Goal: Task Accomplishment & Management: Use online tool/utility

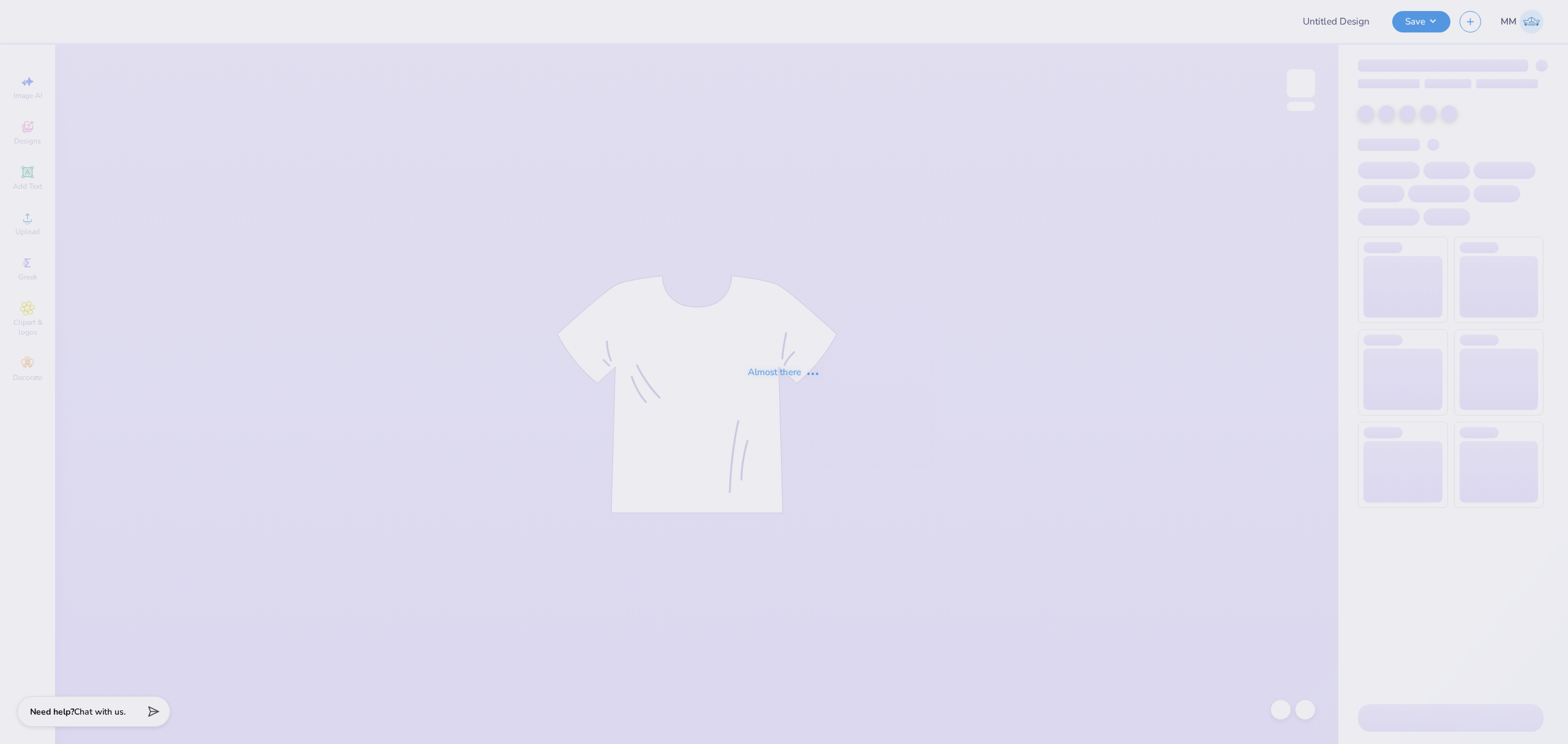
type input "ZBT Philanthropy Fall 2025"
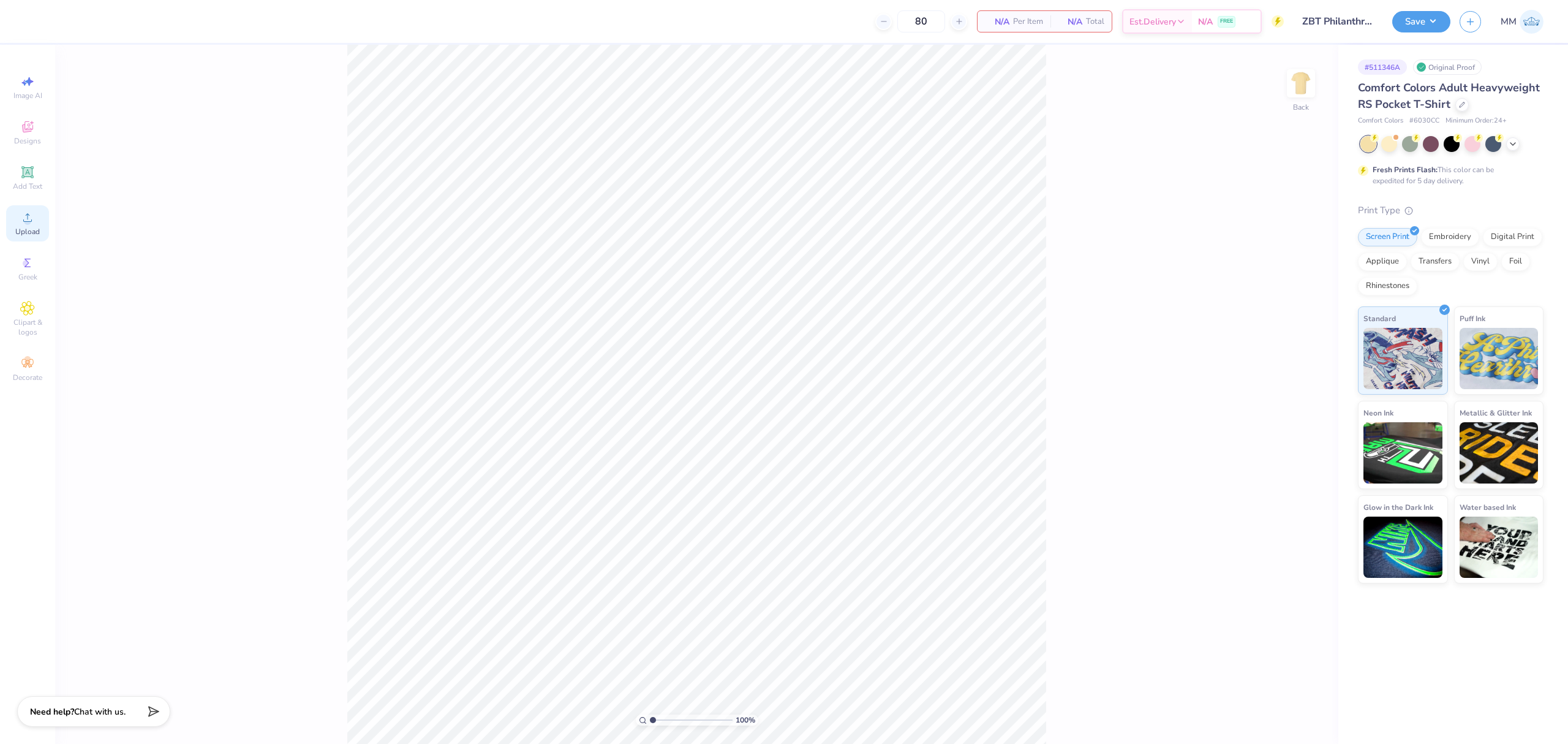
click at [33, 229] on span "Upload" at bounding box center [27, 231] width 24 height 10
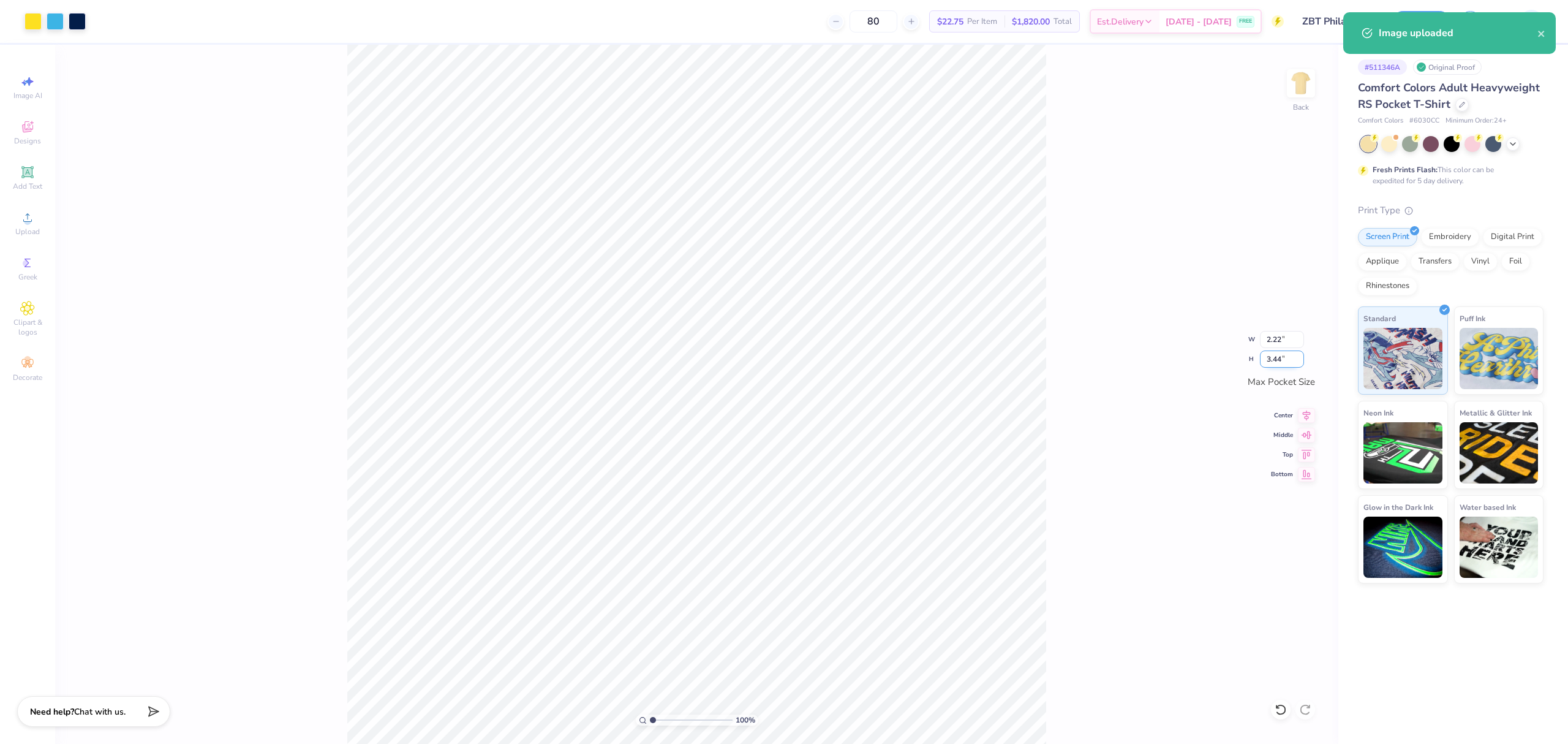
click at [1267, 357] on input "3.44" at bounding box center [1282, 359] width 44 height 17
type input "3.5"
type input "2.26"
type input "3.50"
type input "1.73"
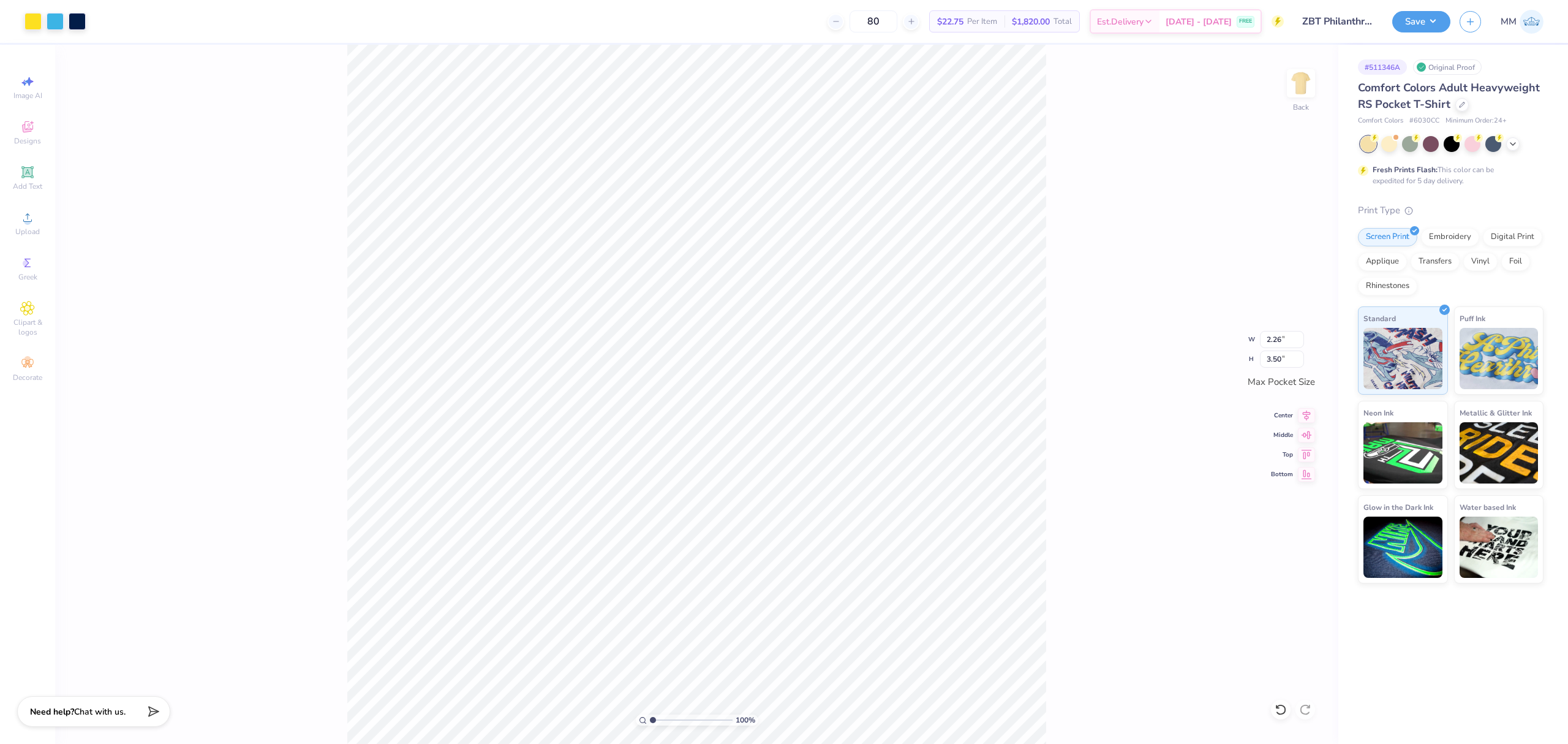
type input "2.68"
drag, startPoint x: 657, startPoint y: 720, endPoint x: 664, endPoint y: 718, distance: 7.3
type input "2.18"
click at [662, 721] on input "range" at bounding box center [691, 720] width 82 height 11
click at [13, 179] on div "Add Text" at bounding box center [27, 178] width 43 height 36
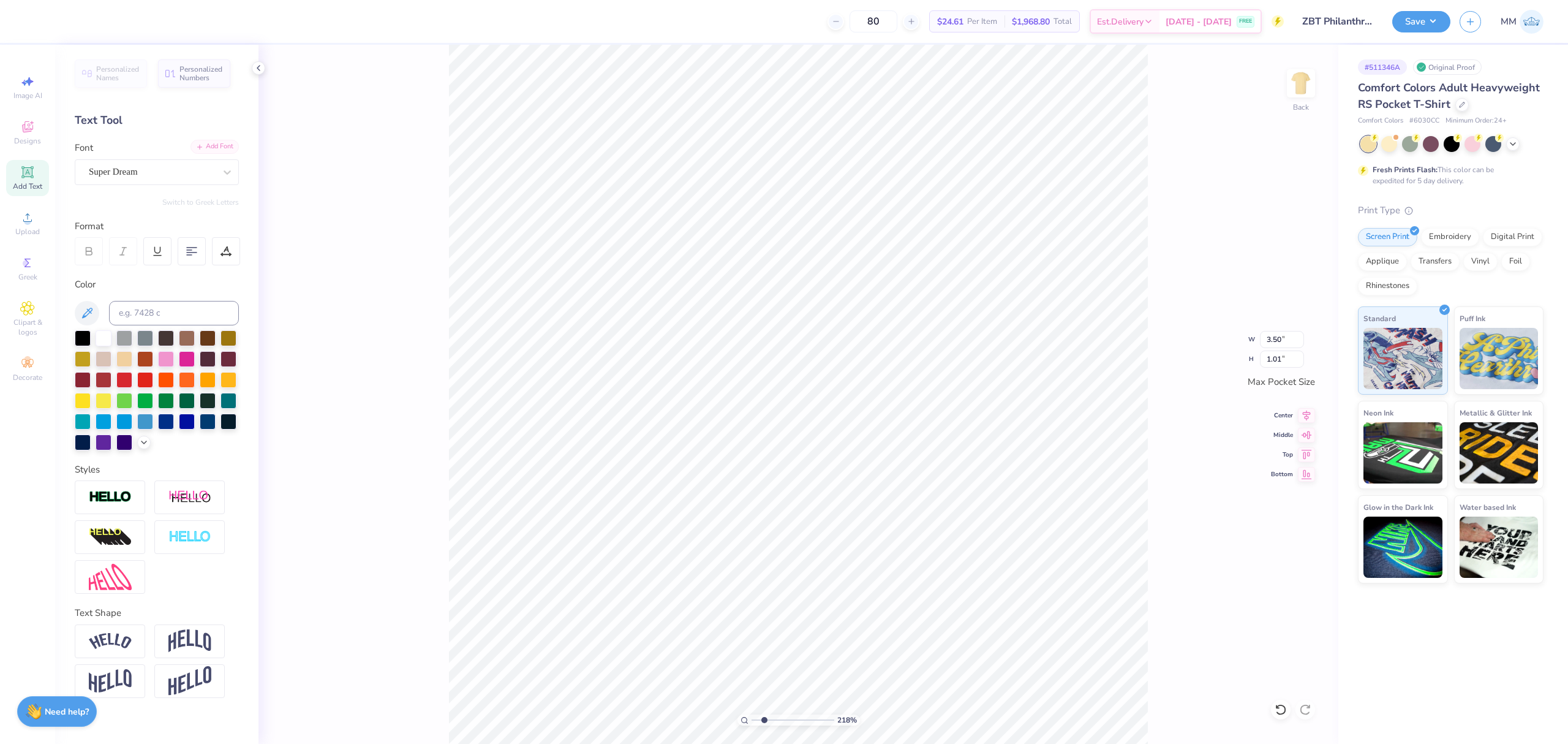
click at [224, 150] on div "Add Font" at bounding box center [215, 147] width 49 height 14
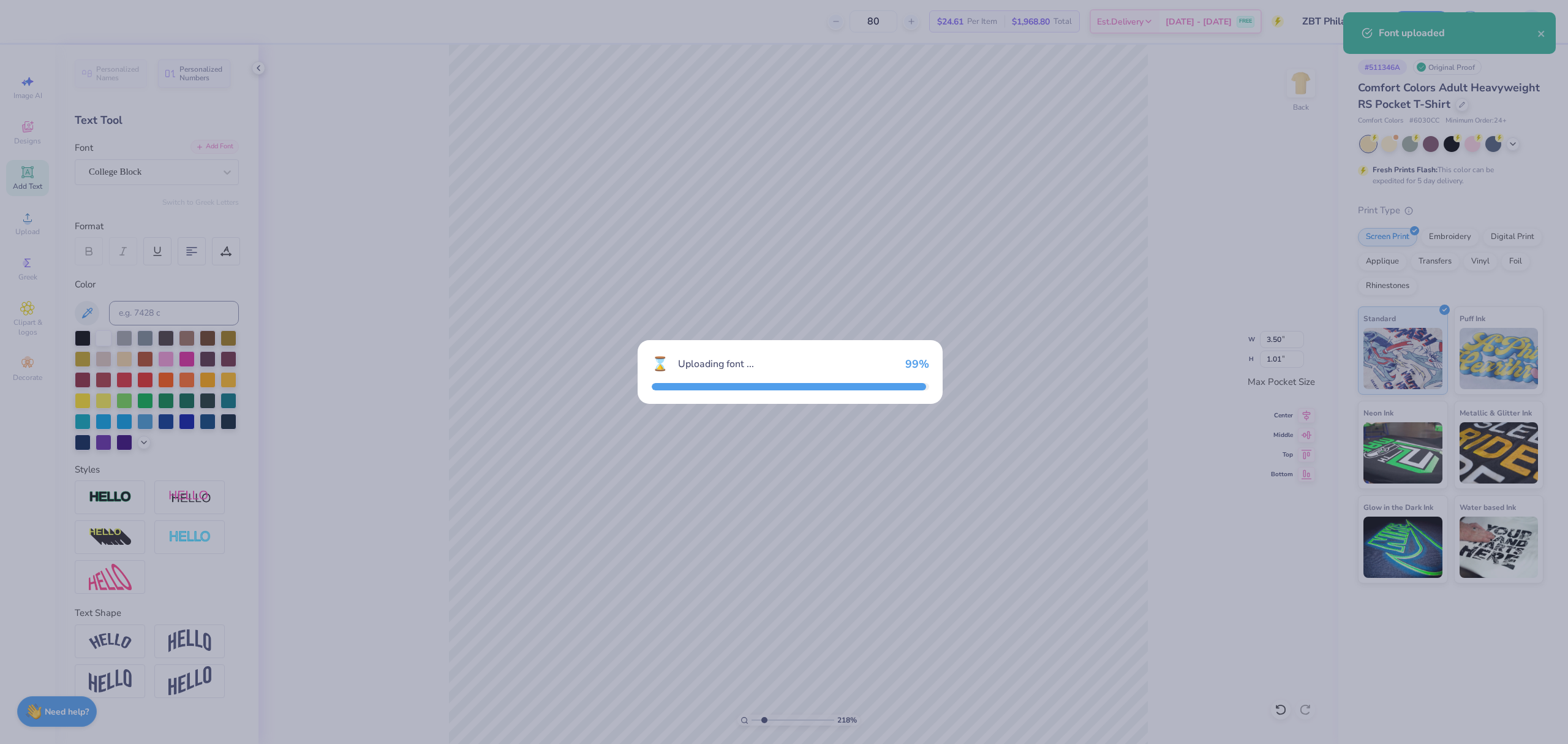
type input "3.04"
type input "1.13"
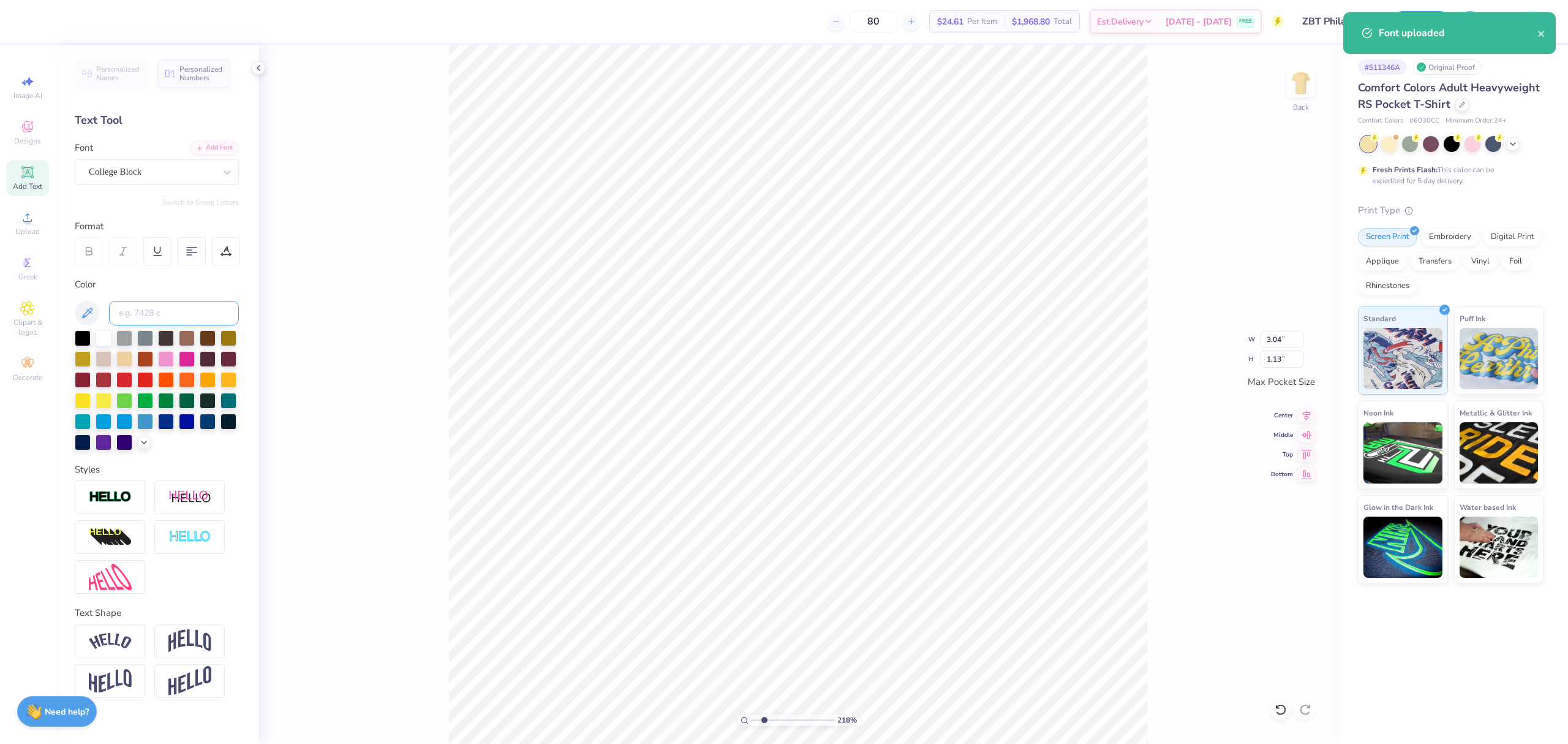
click at [151, 312] on input at bounding box center [174, 312] width 130 height 24
type input "2768"
type textarea "2025"
type input "0.82"
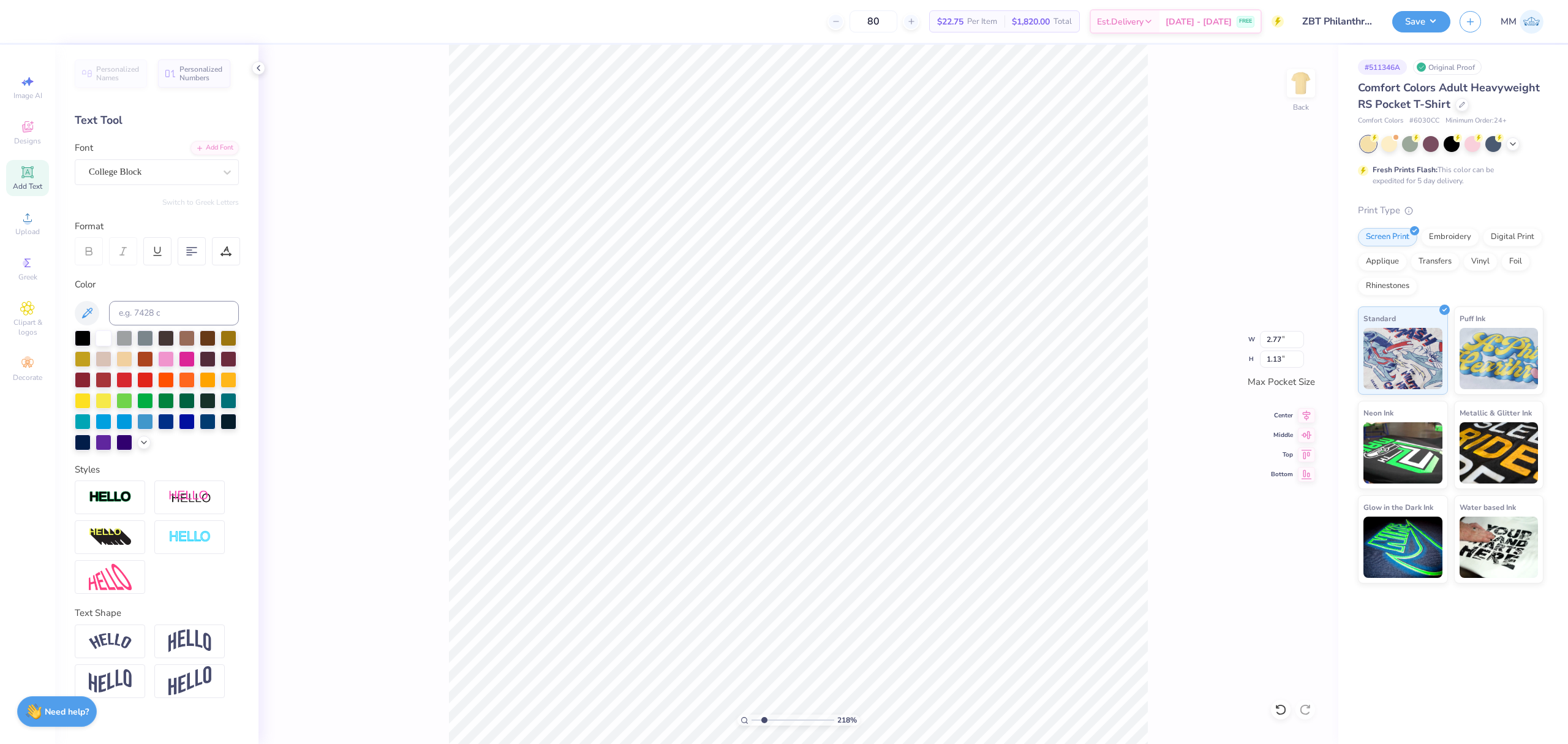
type input "0.34"
click at [224, 258] on div at bounding box center [226, 251] width 28 height 28
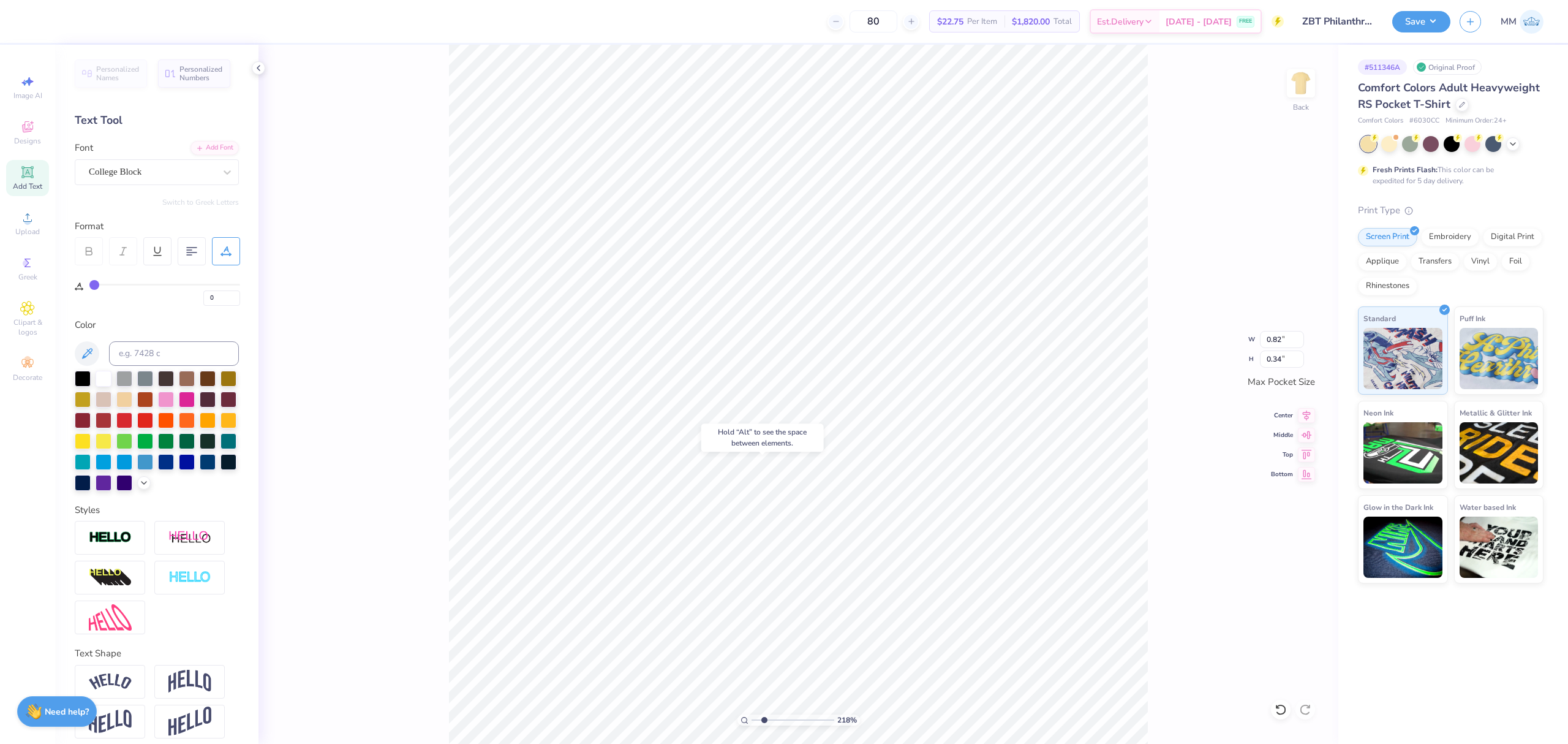
type input "24"
type input "29"
type input "34"
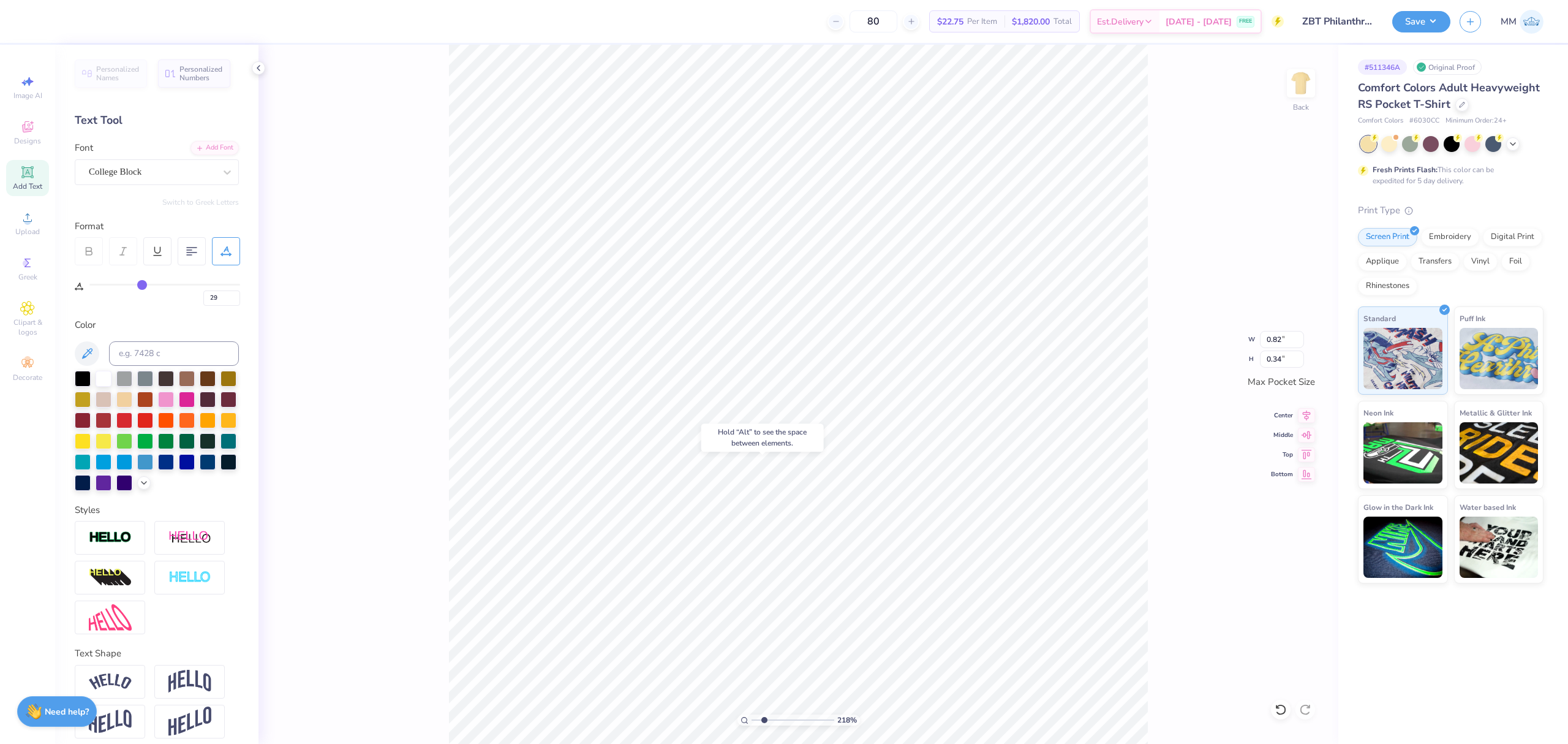
type input "34"
type input "37"
type input "38"
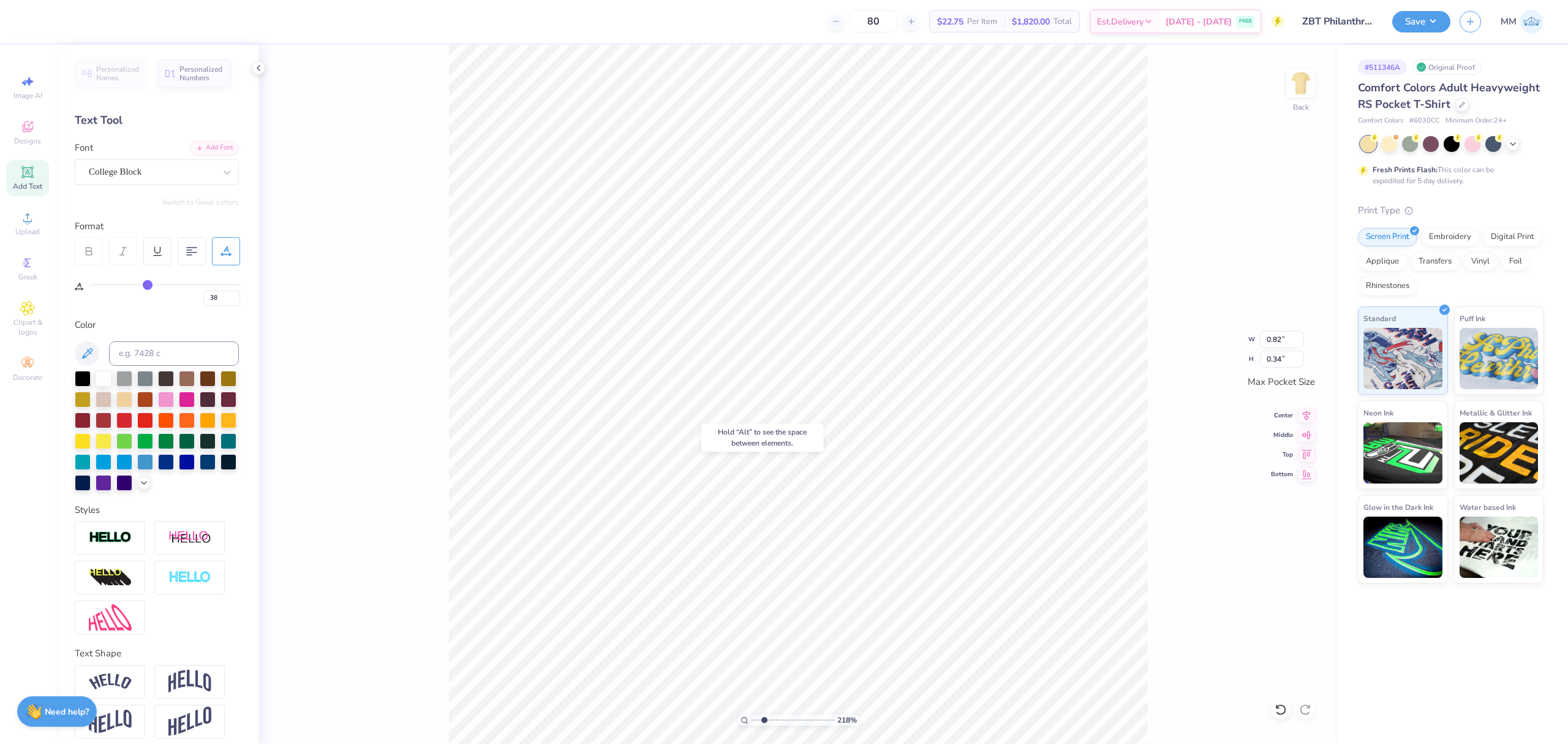
type input "39"
drag, startPoint x: 128, startPoint y: 283, endPoint x: 149, endPoint y: 285, distance: 21.1
type input "39"
click at [149, 285] on input "range" at bounding box center [164, 284] width 151 height 1
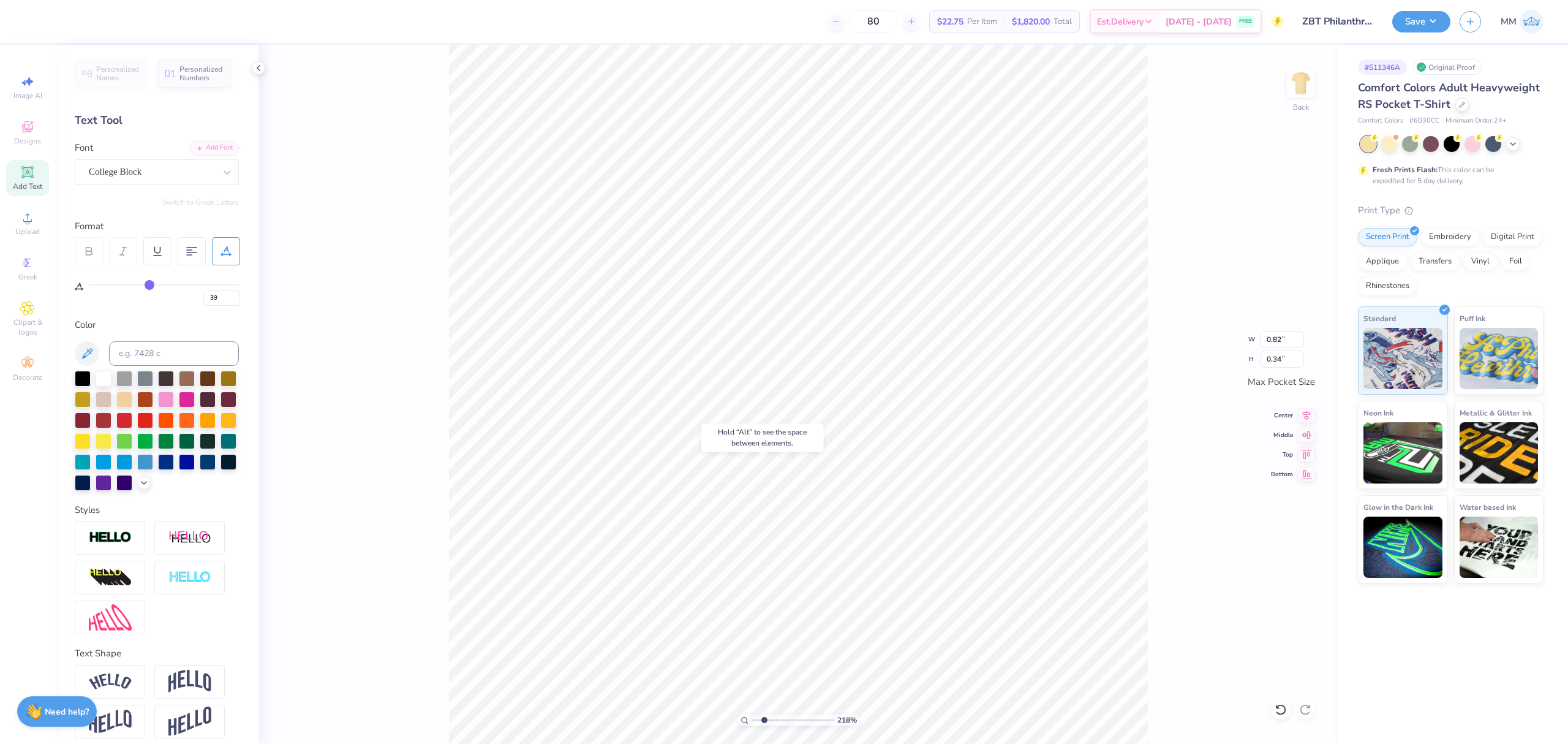
type input "1.33"
click at [149, 286] on input "range" at bounding box center [164, 284] width 151 height 1
type input "40"
type input "43"
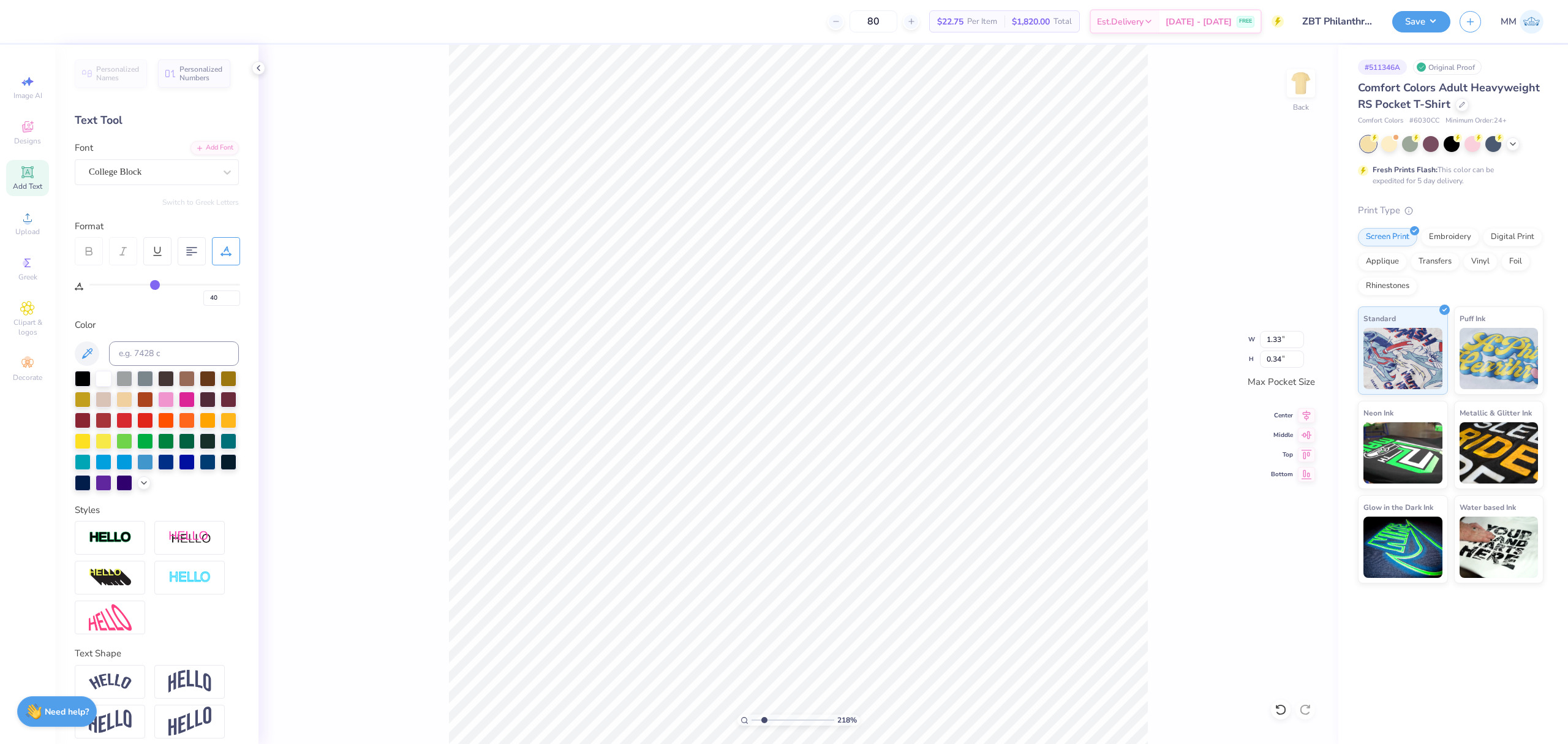
type input "43"
type input "44"
type input "46"
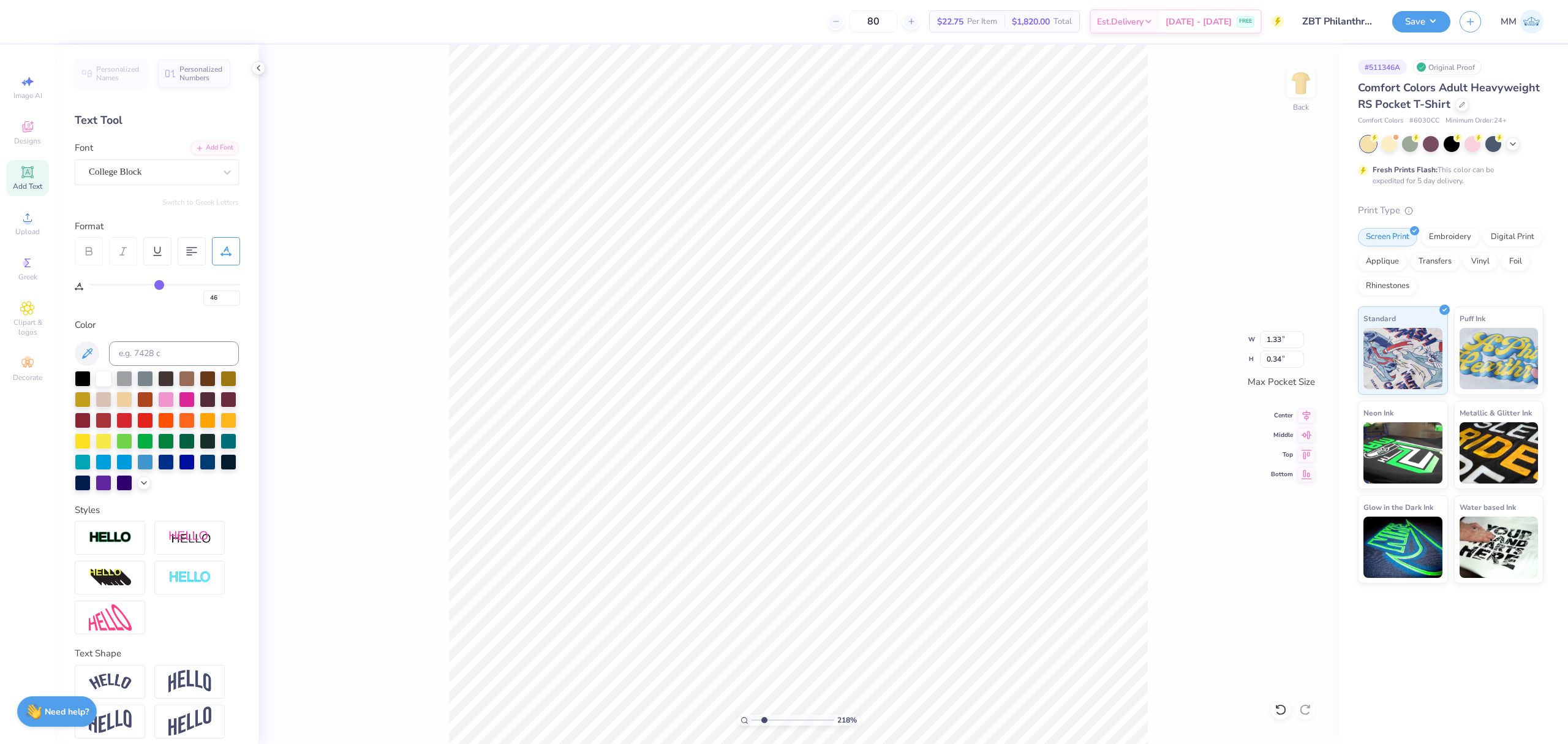
type input "47"
type input "48"
type input "49"
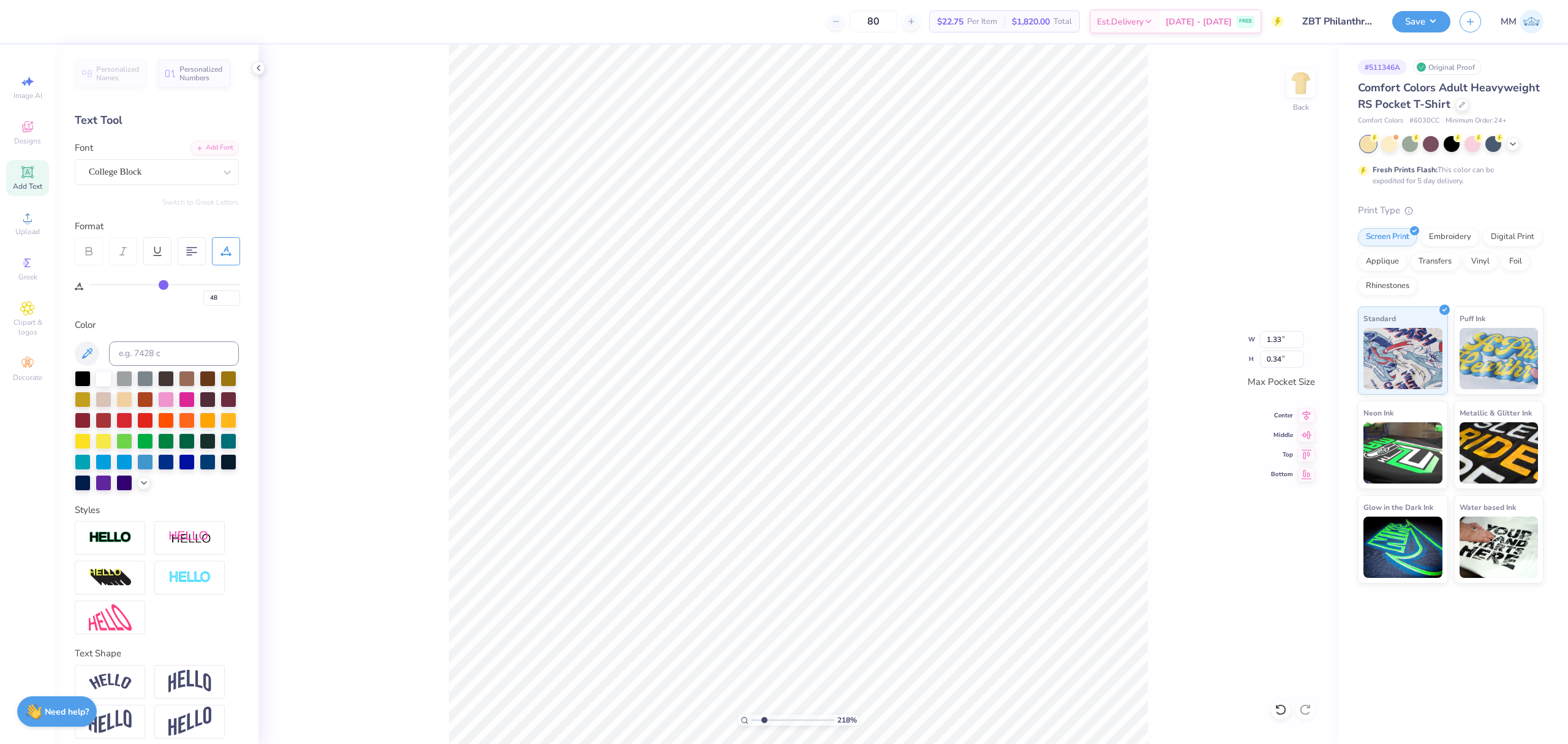
type input "49"
type input "50"
type input "51"
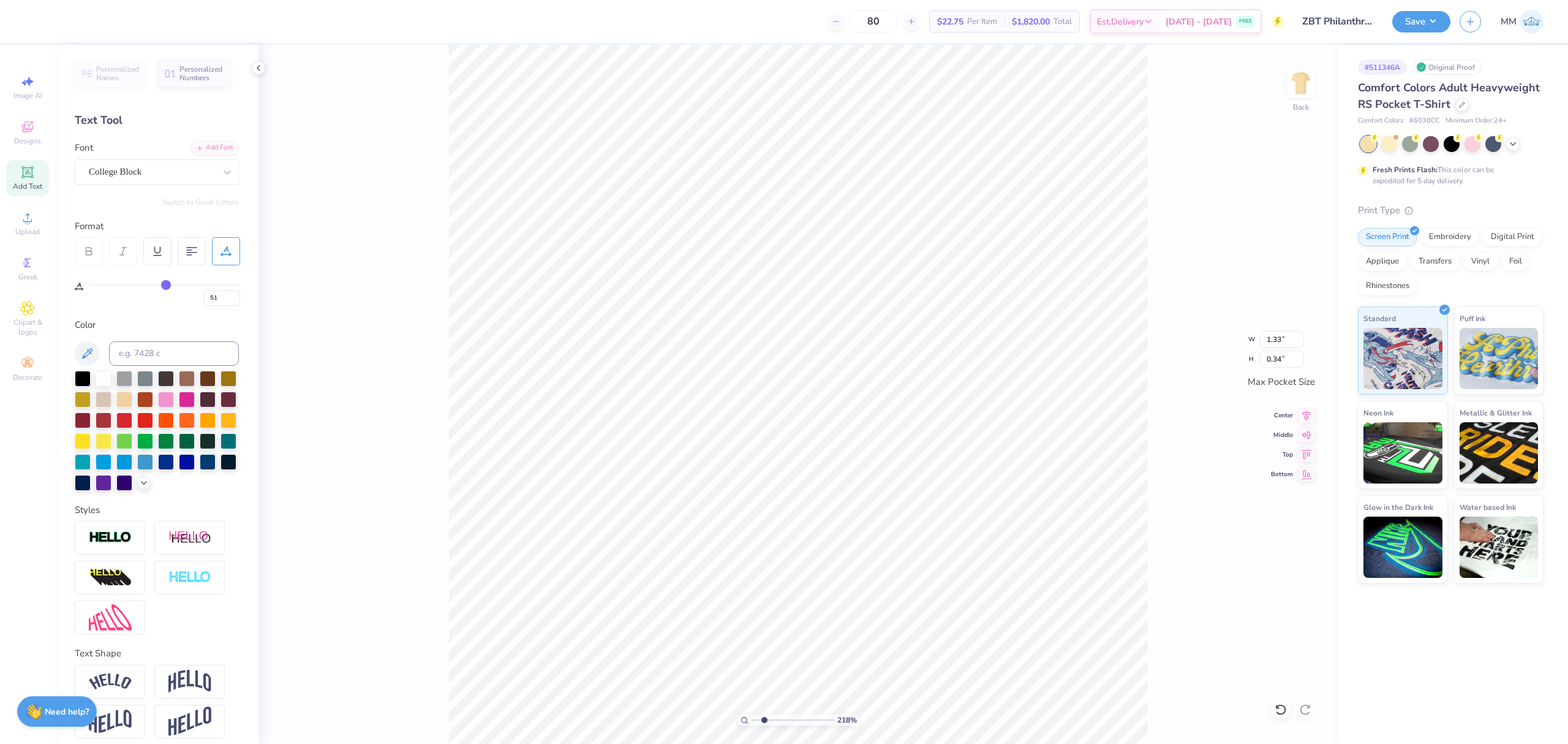
type input "52"
type input "54"
type input "56"
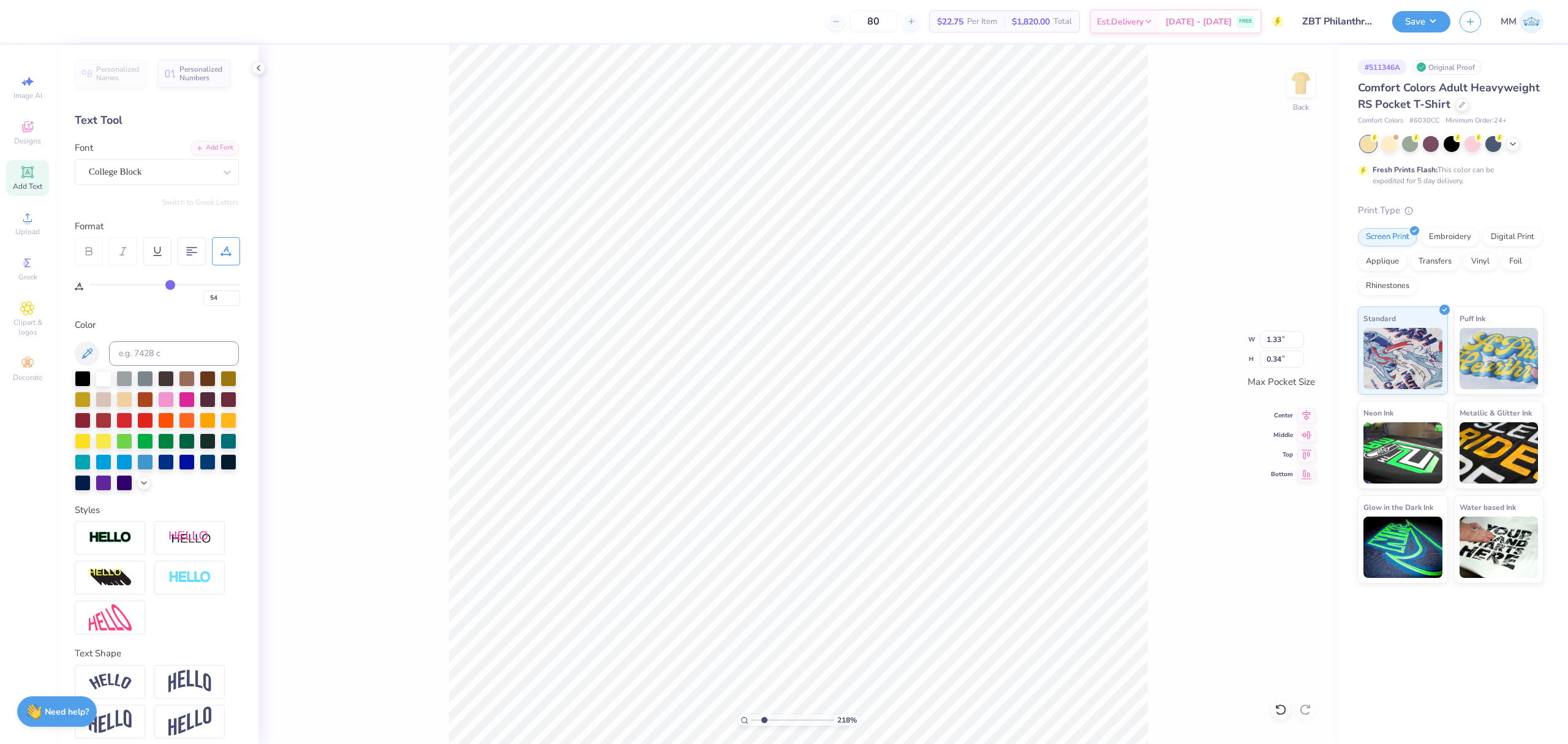
type input "56"
type input "58"
type input "61"
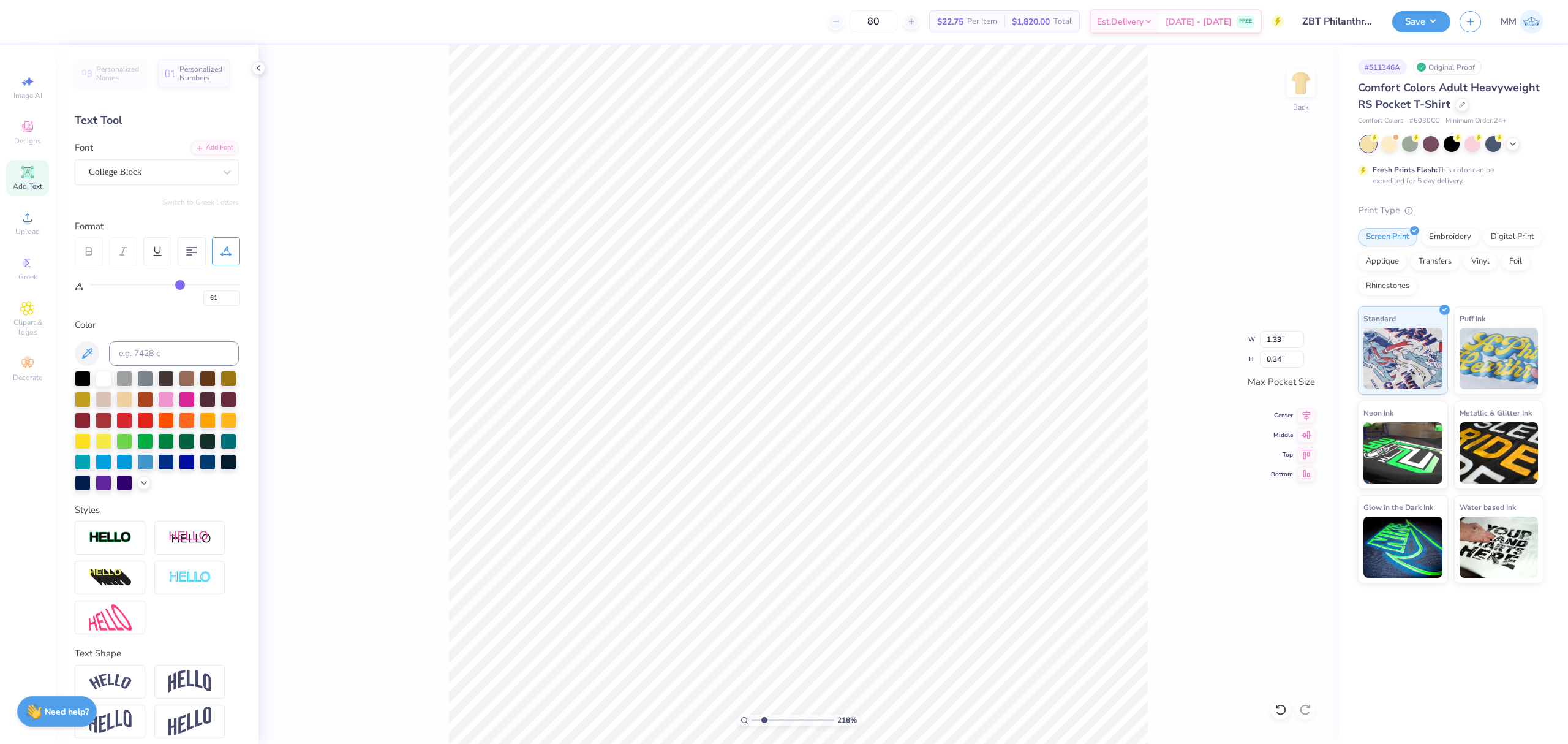
type input "63"
type input "66"
type input "68"
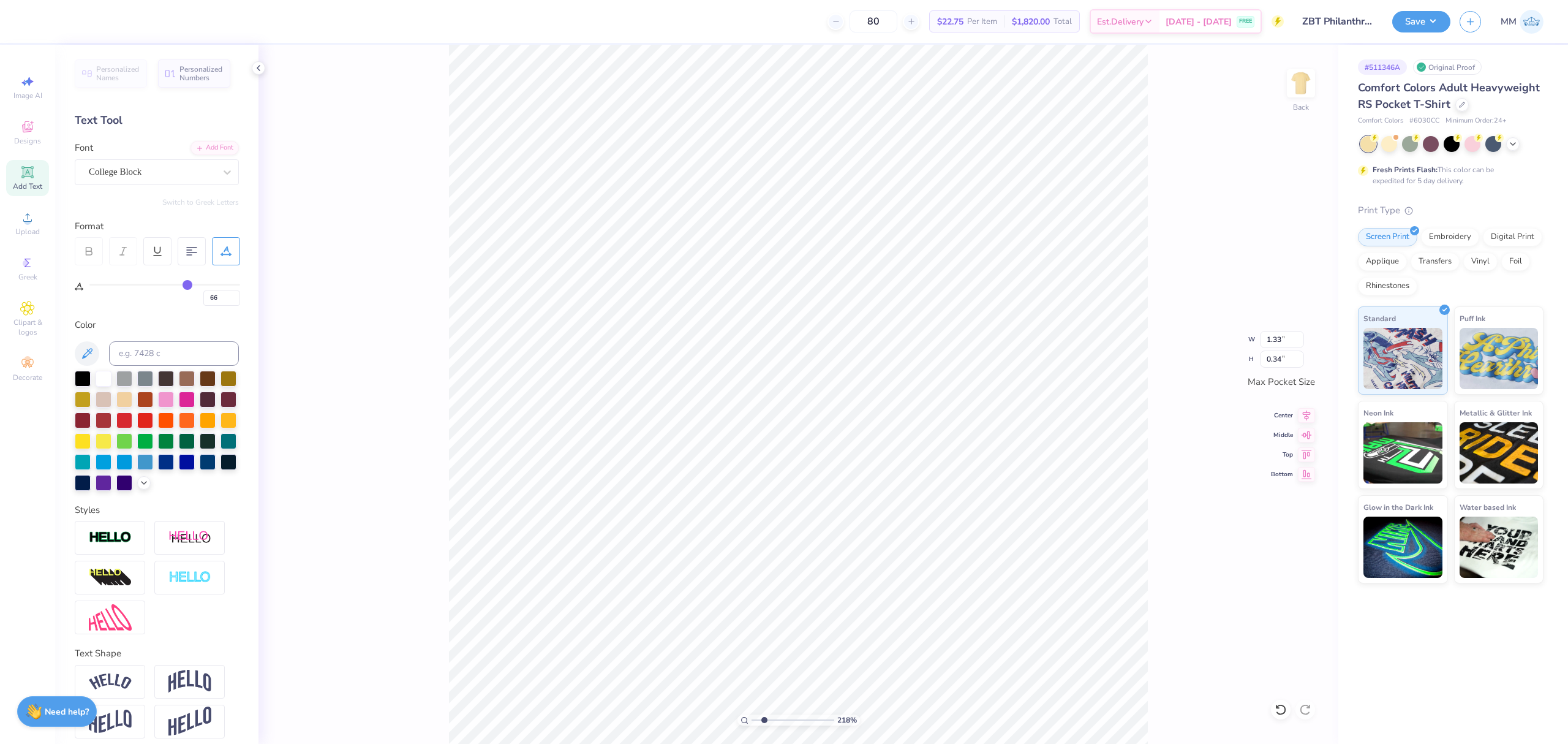
type input "68"
type input "69"
type input "71"
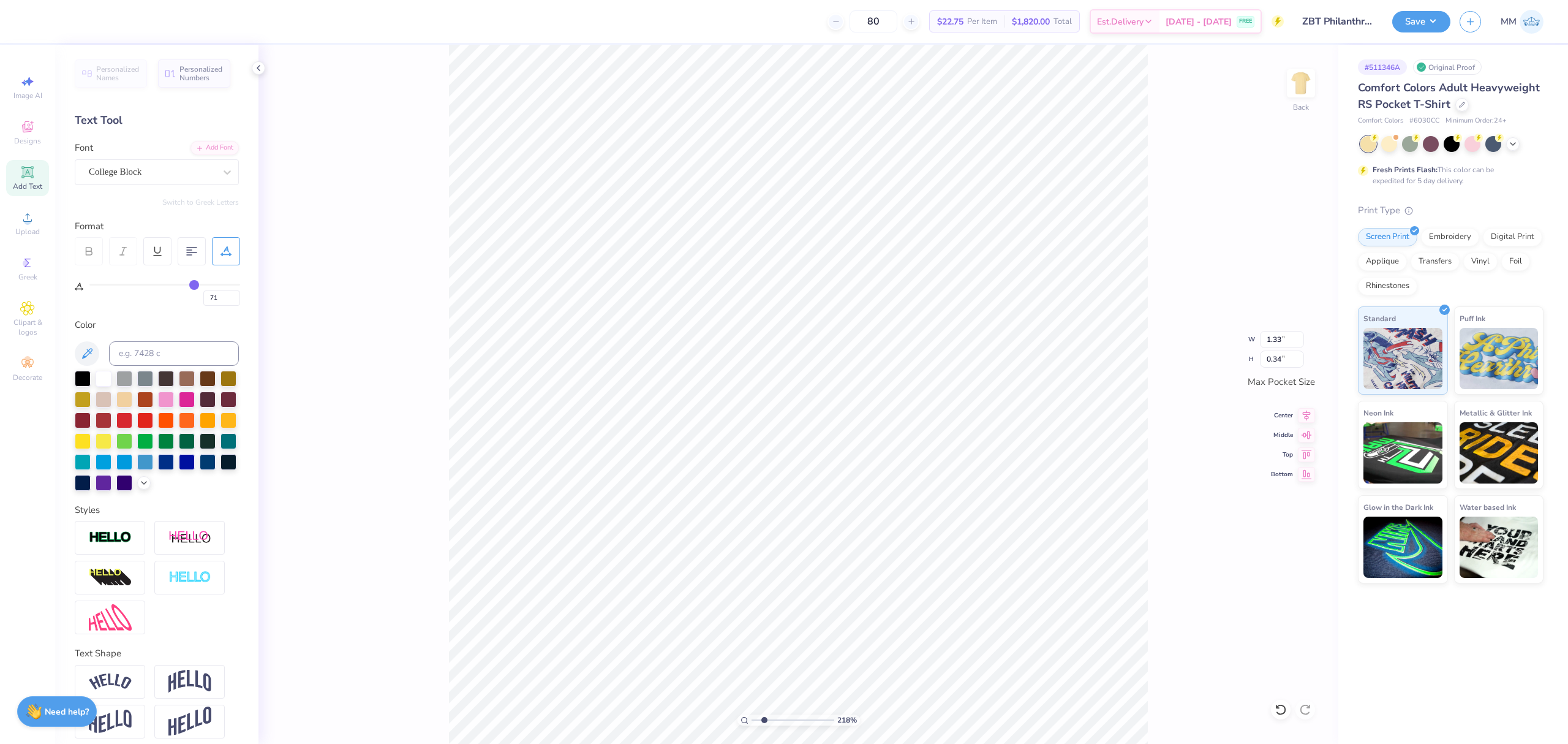
type input "72"
type input "73"
drag, startPoint x: 148, startPoint y: 287, endPoint x: 197, endPoint y: 290, distance: 49.1
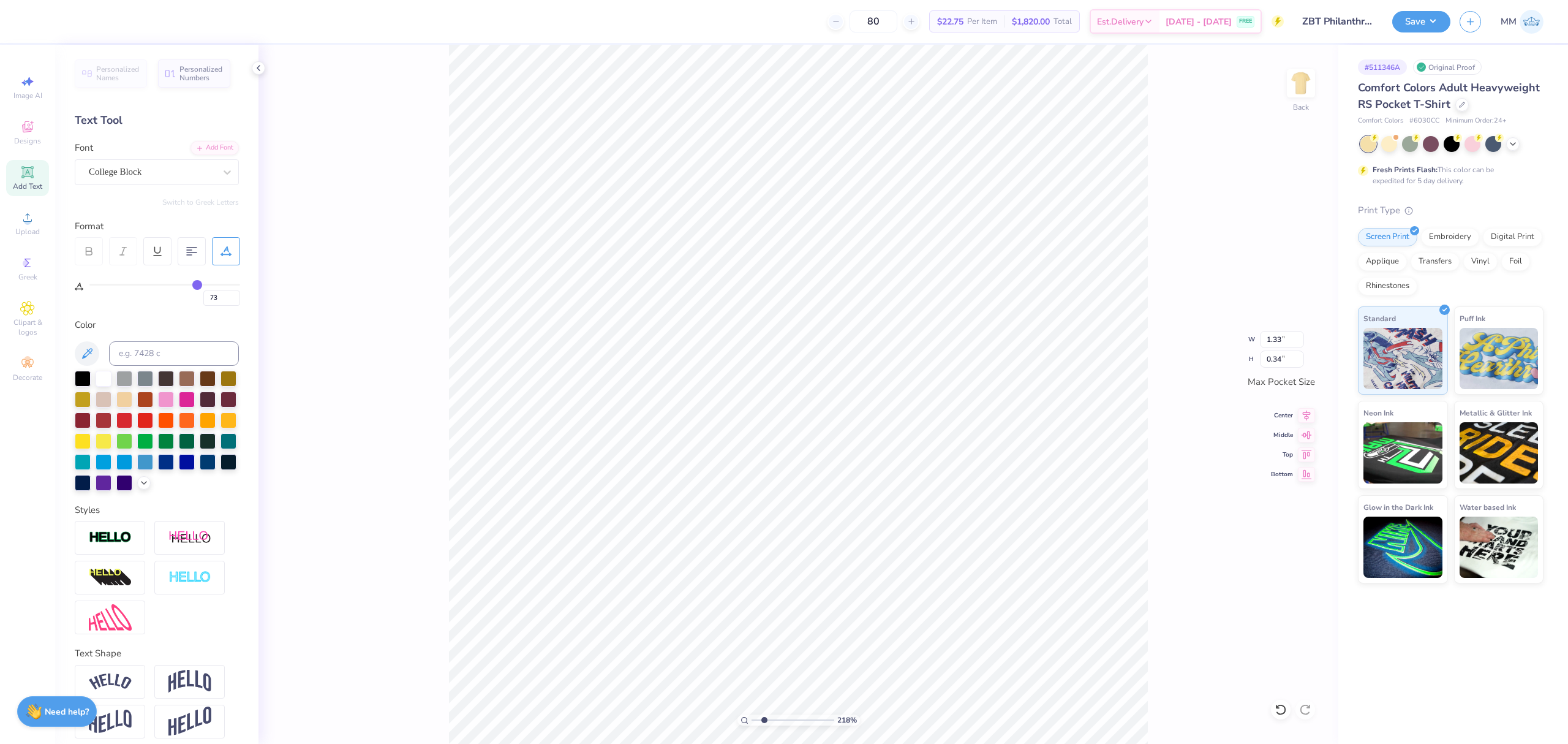
type input "73"
click at [197, 286] on input "range" at bounding box center [164, 284] width 151 height 1
type input "1.67"
type input "0.32"
click at [1306, 417] on icon at bounding box center [1306, 414] width 17 height 15
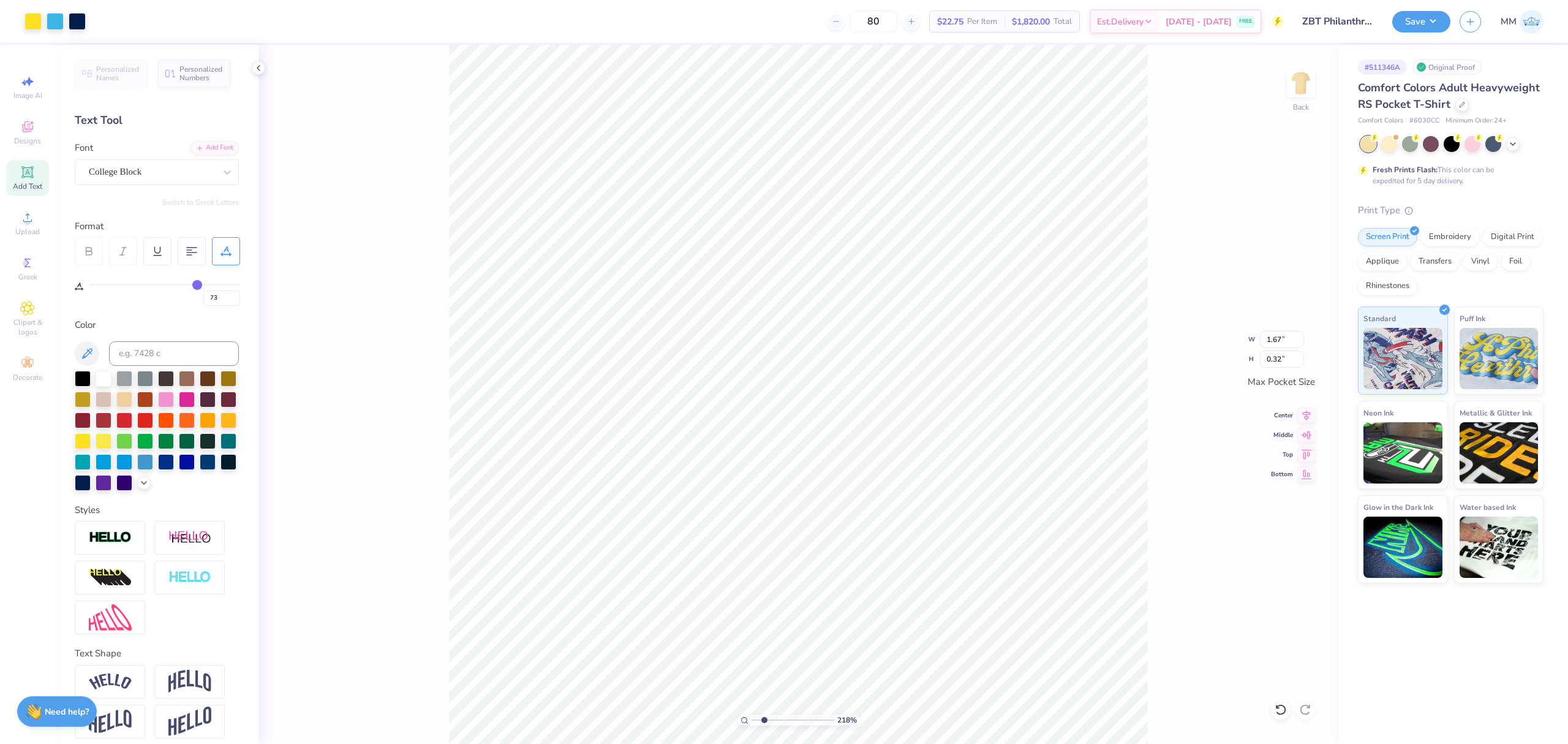
type input "1.73"
type input "2.68"
click at [1304, 419] on icon at bounding box center [1306, 414] width 17 height 15
click at [1170, 508] on div "218 % Back W 1.73 1.73 " H 2.68 2.68 " Max Pocket Size Center Middle Top Bottom" at bounding box center [798, 394] width 1080 height 699
click at [1282, 362] on input "3.07" at bounding box center [1282, 359] width 44 height 17
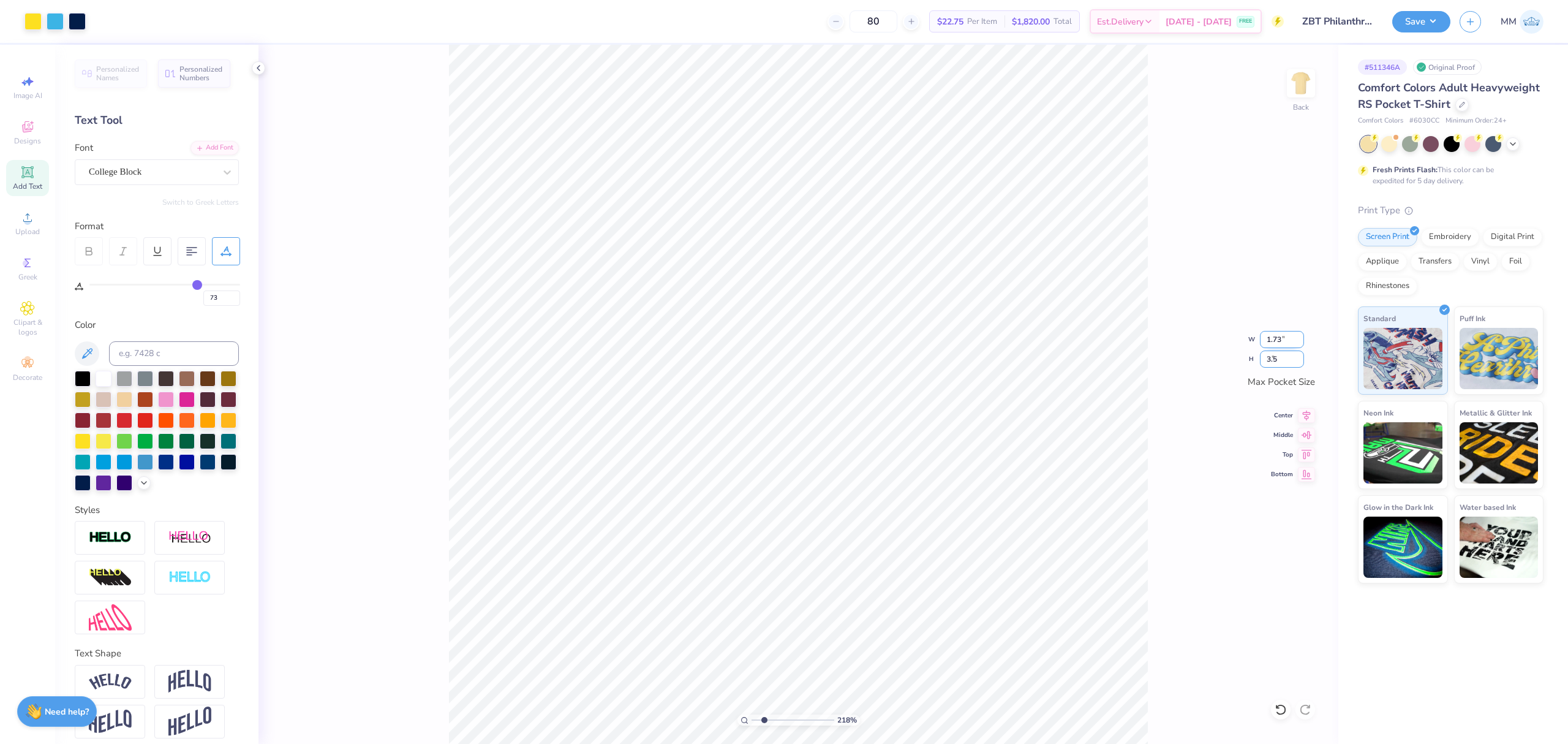
type input "3.5"
type input "1.98"
type input "3.50"
click at [1308, 415] on icon at bounding box center [1307, 414] width 8 height 10
click at [1303, 428] on icon at bounding box center [1306, 433] width 17 height 15
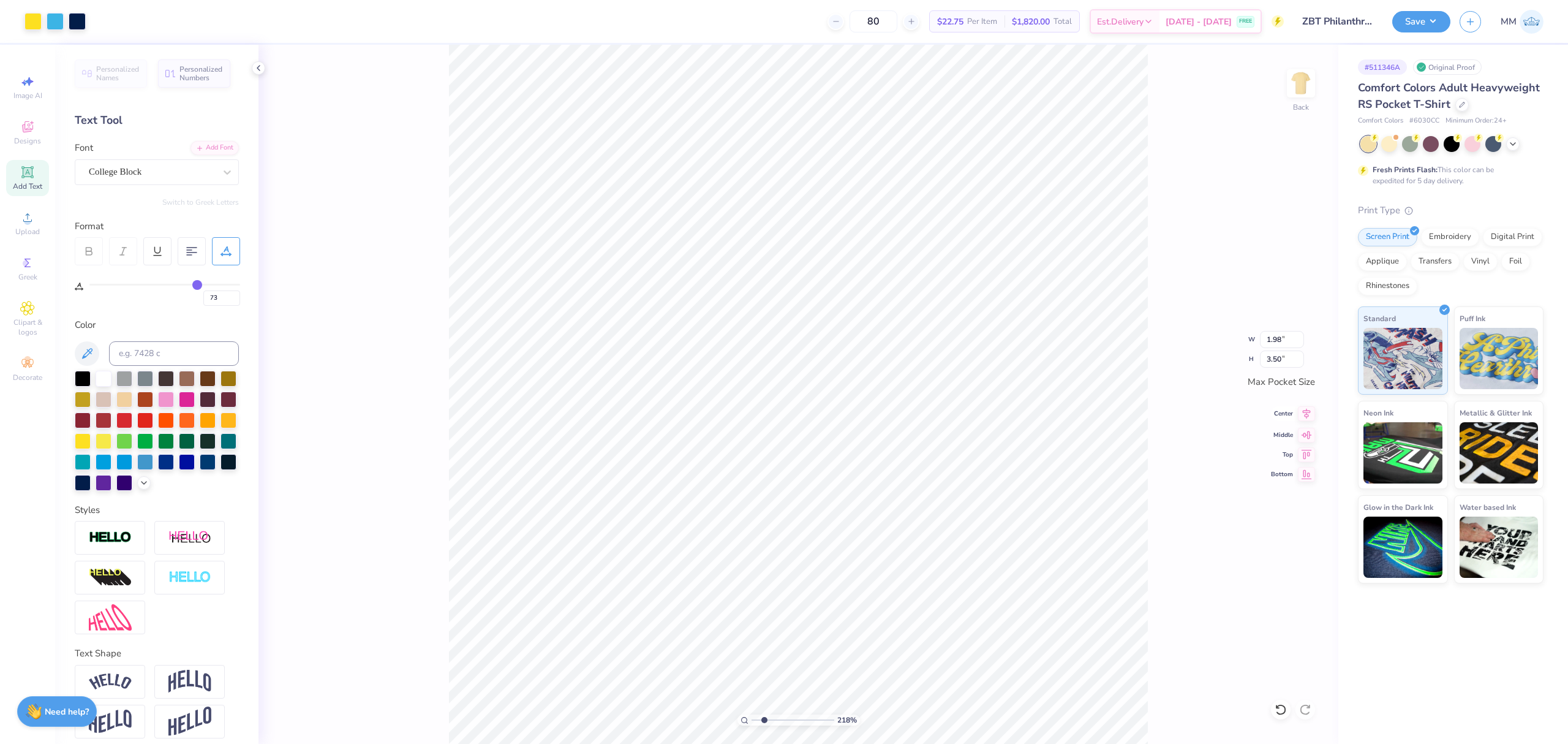
click at [1299, 415] on icon at bounding box center [1306, 414] width 17 height 15
click at [1299, 435] on icon at bounding box center [1306, 433] width 17 height 15
click at [1165, 575] on div "218 % Back W 1.98 1.98 " H 3.50 3.50 " Max Pocket Size Center Middle Top Bottom" at bounding box center [798, 394] width 1080 height 699
click at [1165, 575] on div "218 % Back W 1.98 H 3.50 Y Center Middle Top Bottom" at bounding box center [798, 394] width 1080 height 699
drag, startPoint x: 762, startPoint y: 721, endPoint x: 719, endPoint y: 720, distance: 43.0
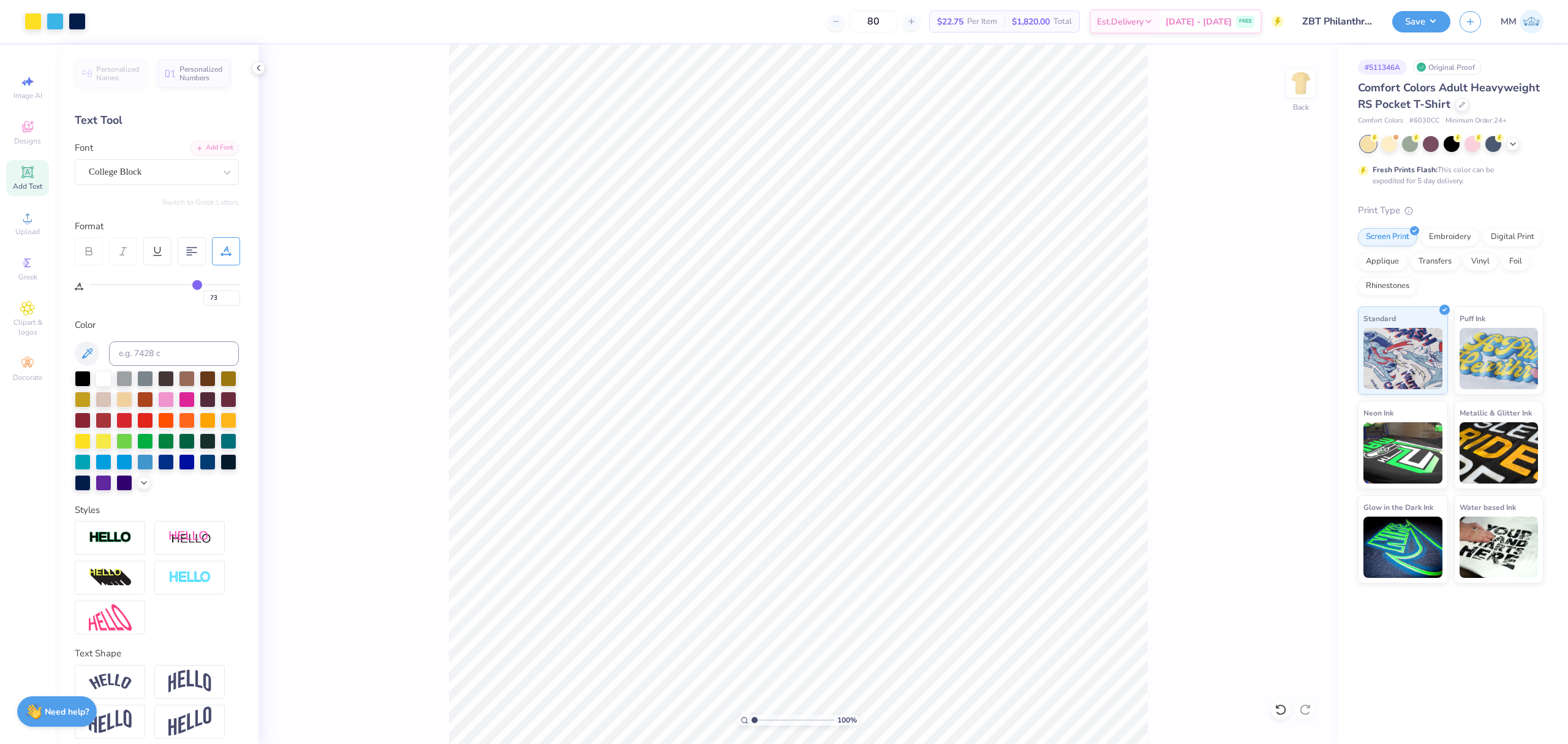
type input "1"
click at [752, 720] on input "range" at bounding box center [793, 720] width 82 height 11
click at [1302, 78] on img at bounding box center [1301, 83] width 49 height 49
click at [31, 228] on span "Upload" at bounding box center [27, 231] width 24 height 10
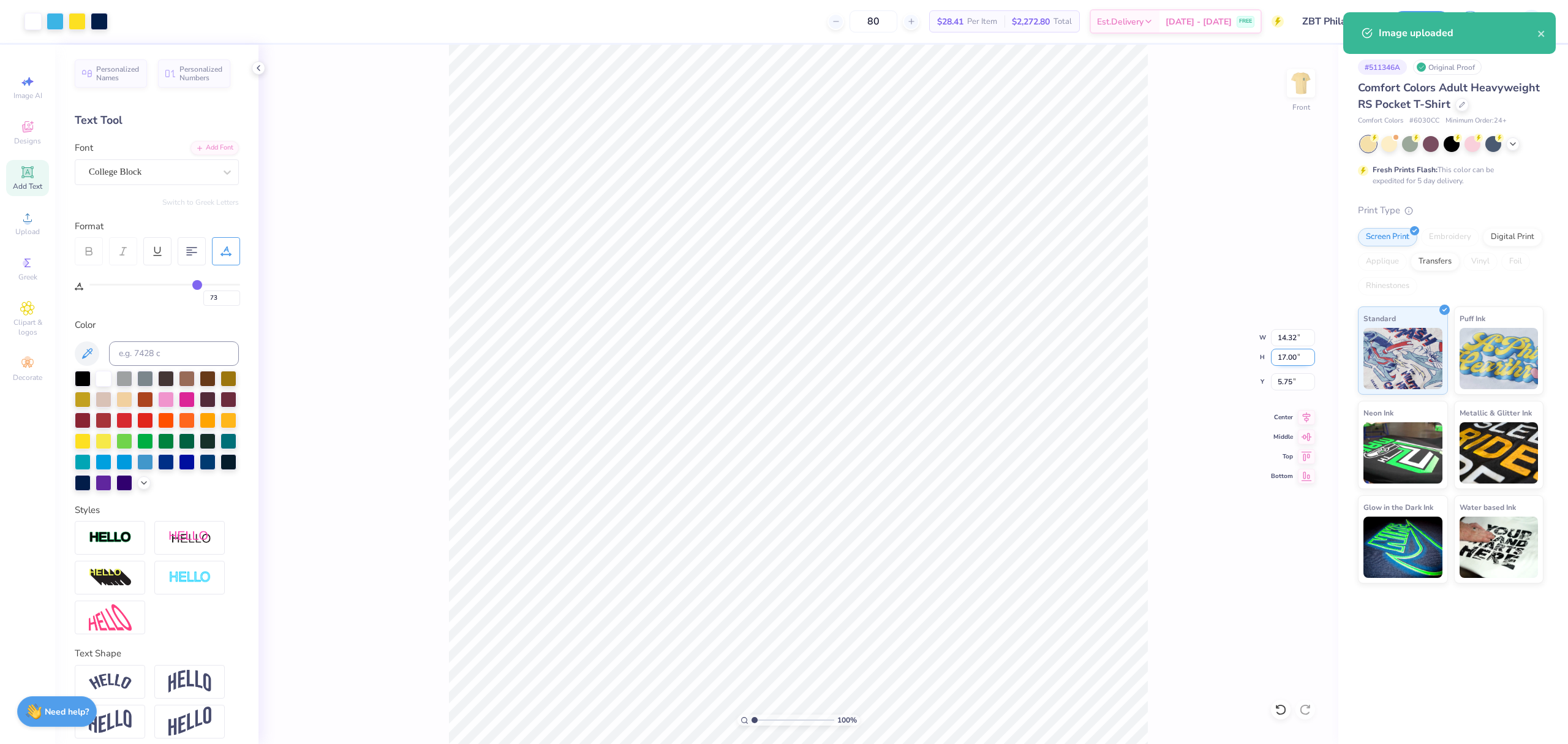
click at [1289, 356] on input "17.00" at bounding box center [1293, 357] width 44 height 17
type input "15"
type input "12.64"
type input "15.00"
click at [1296, 388] on input "6.75" at bounding box center [1293, 382] width 44 height 17
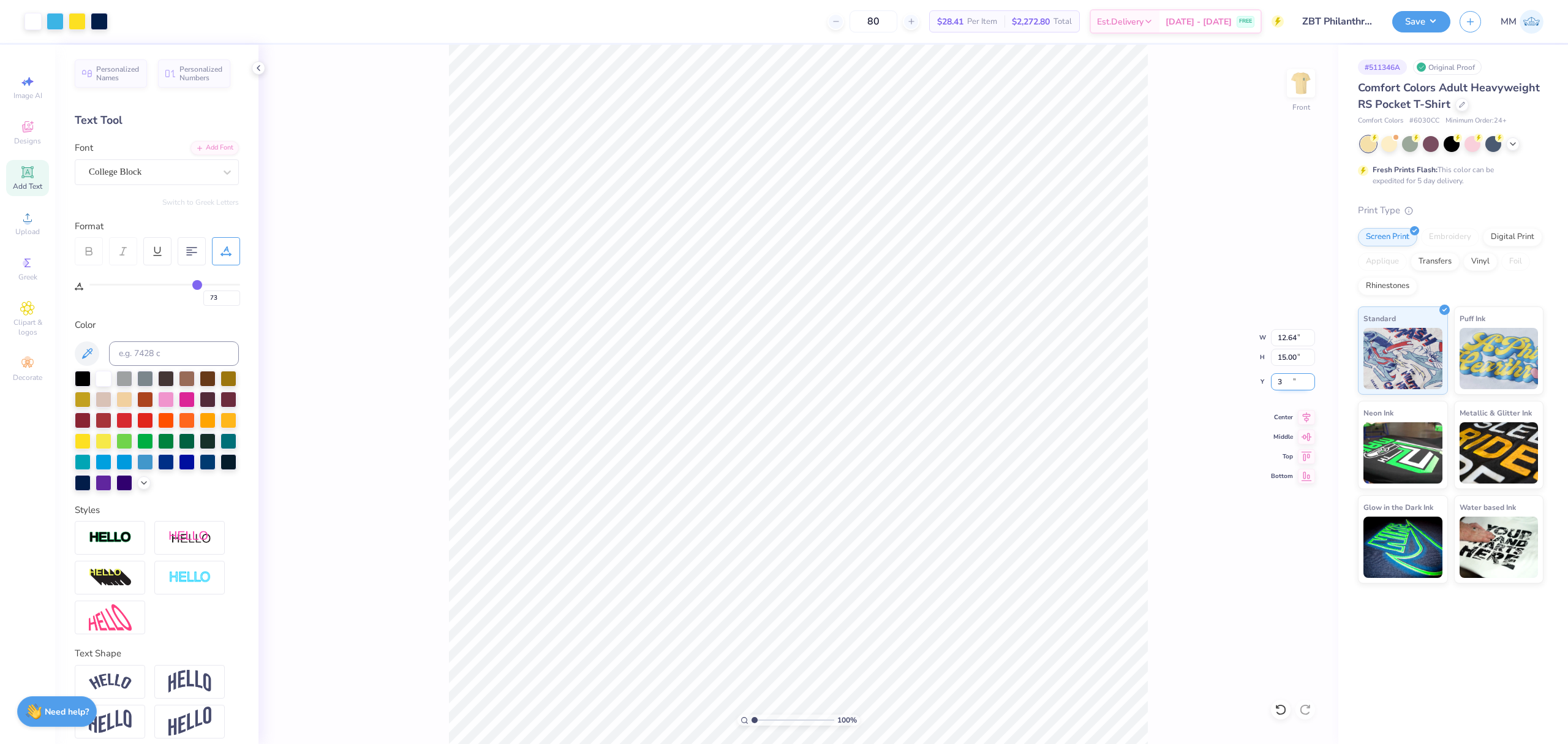
type input "3.00"
click at [1155, 427] on div "100 % Front W 12.64 12.64 " H 15.00 15.00 " Y 3.00 3.00 " Center Middle Top Bot…" at bounding box center [798, 394] width 1080 height 699
click at [1155, 427] on div "100 % Front" at bounding box center [798, 394] width 1080 height 699
type input "1"
drag, startPoint x: 763, startPoint y: 720, endPoint x: 738, endPoint y: 709, distance: 27.3
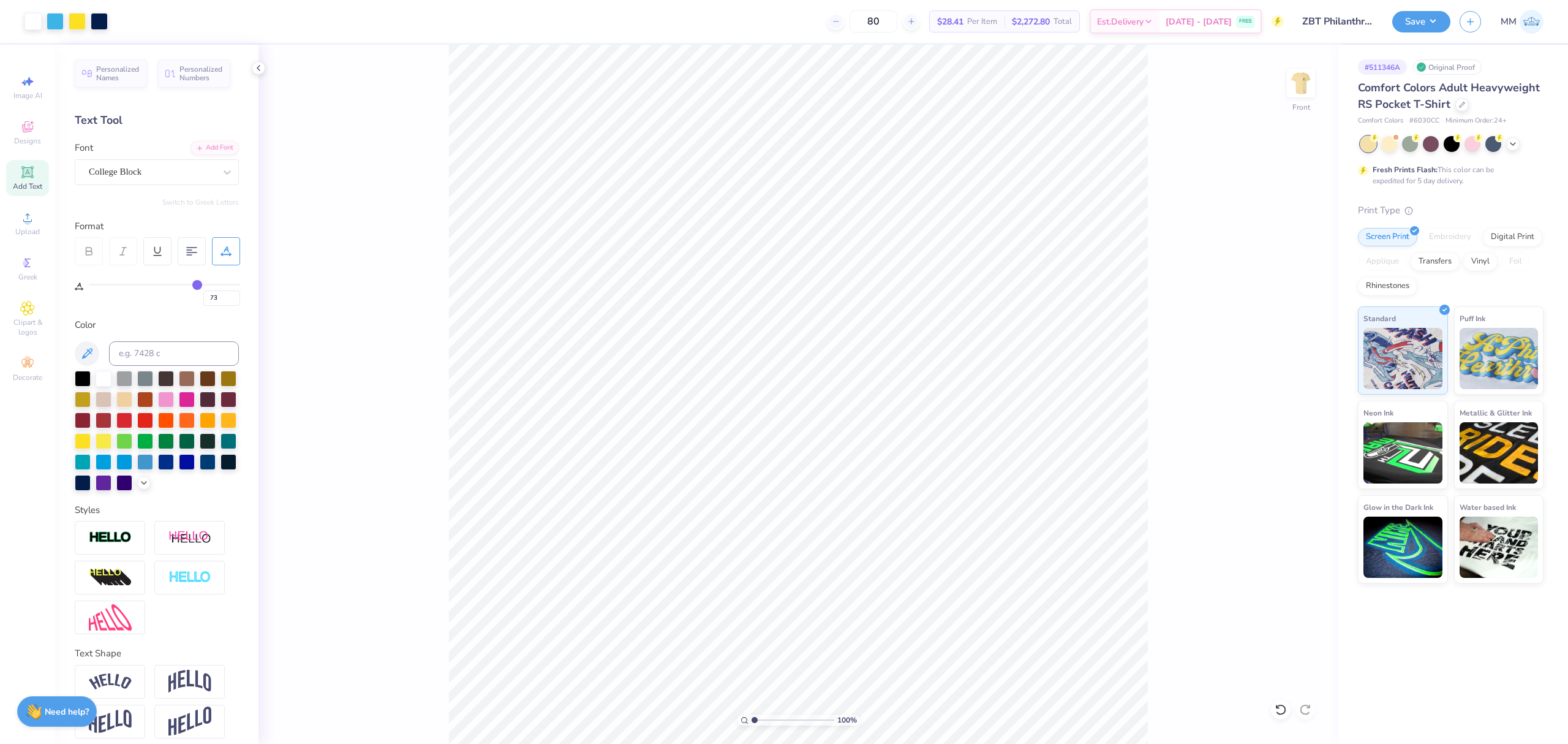
click at [752, 715] on input "range" at bounding box center [793, 720] width 82 height 11
click at [1282, 339] on input "12.64" at bounding box center [1293, 337] width 44 height 17
type input "12.00"
type input "14.24"
click at [1285, 385] on input "3.38" at bounding box center [1293, 382] width 44 height 17
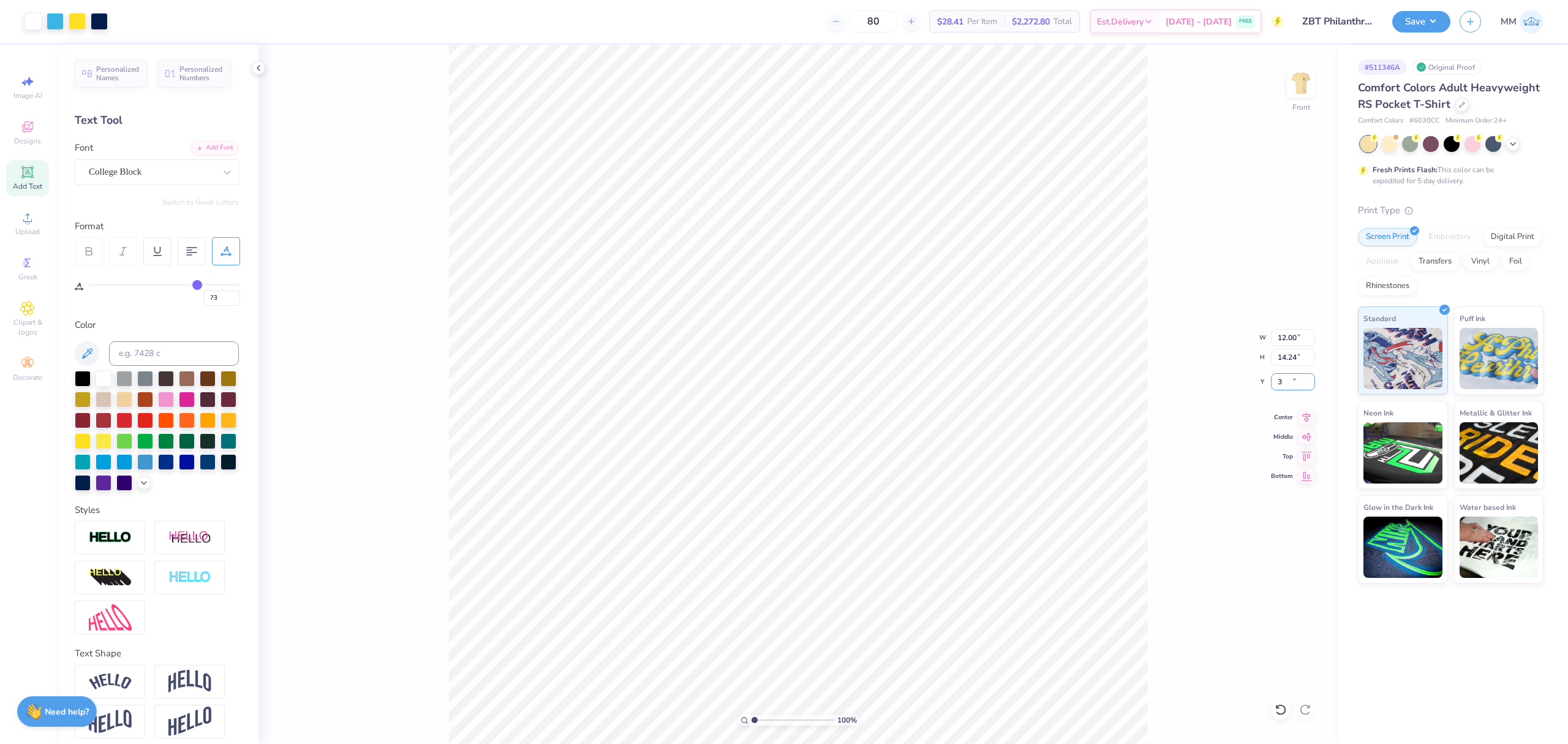
type input "3.00"
click at [1307, 413] on icon at bounding box center [1307, 415] width 8 height 10
click at [1411, 11] on button "Save" at bounding box center [1421, 19] width 58 height 21
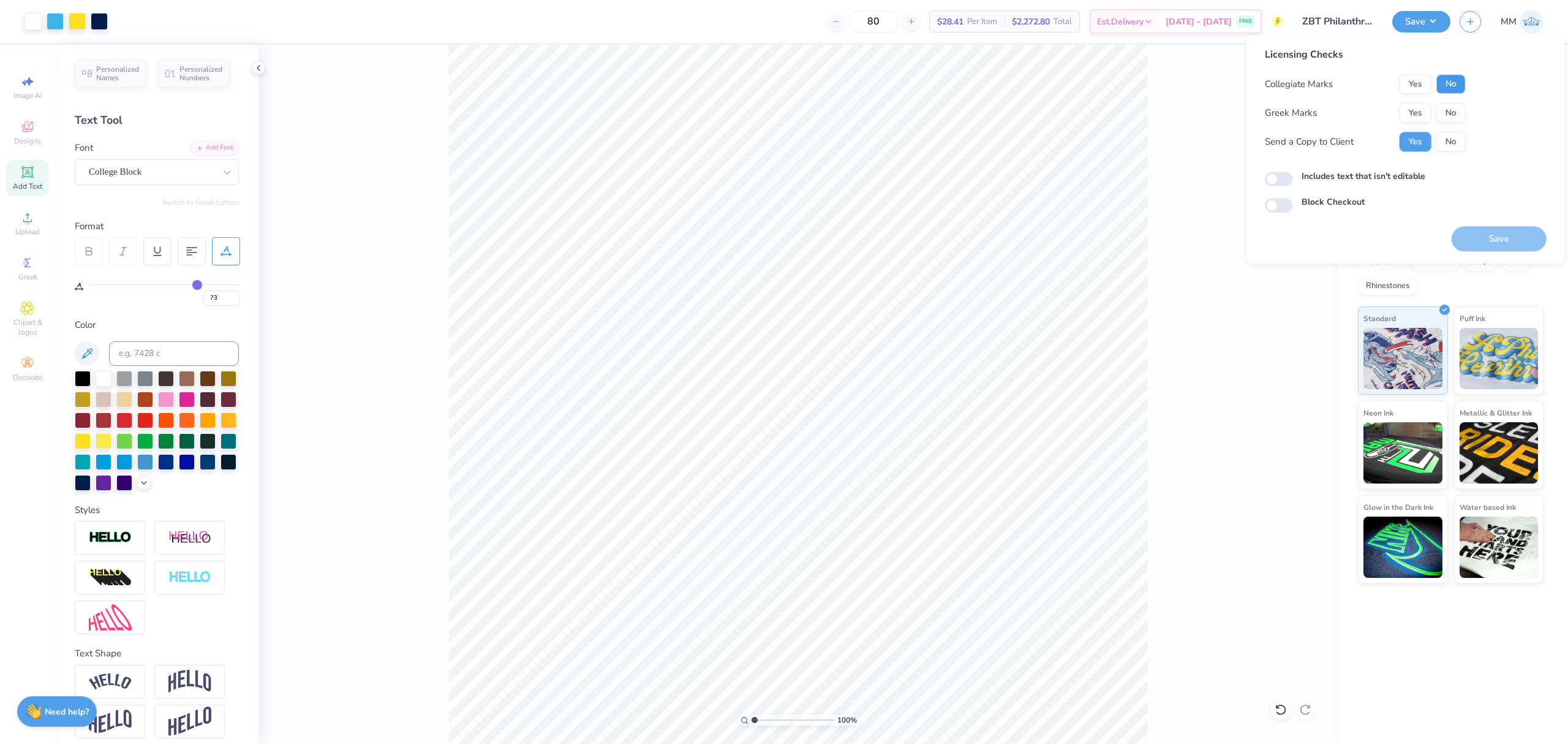
click at [1438, 86] on button "No" at bounding box center [1451, 84] width 29 height 20
click at [1414, 110] on button "Yes" at bounding box center [1415, 113] width 32 height 20
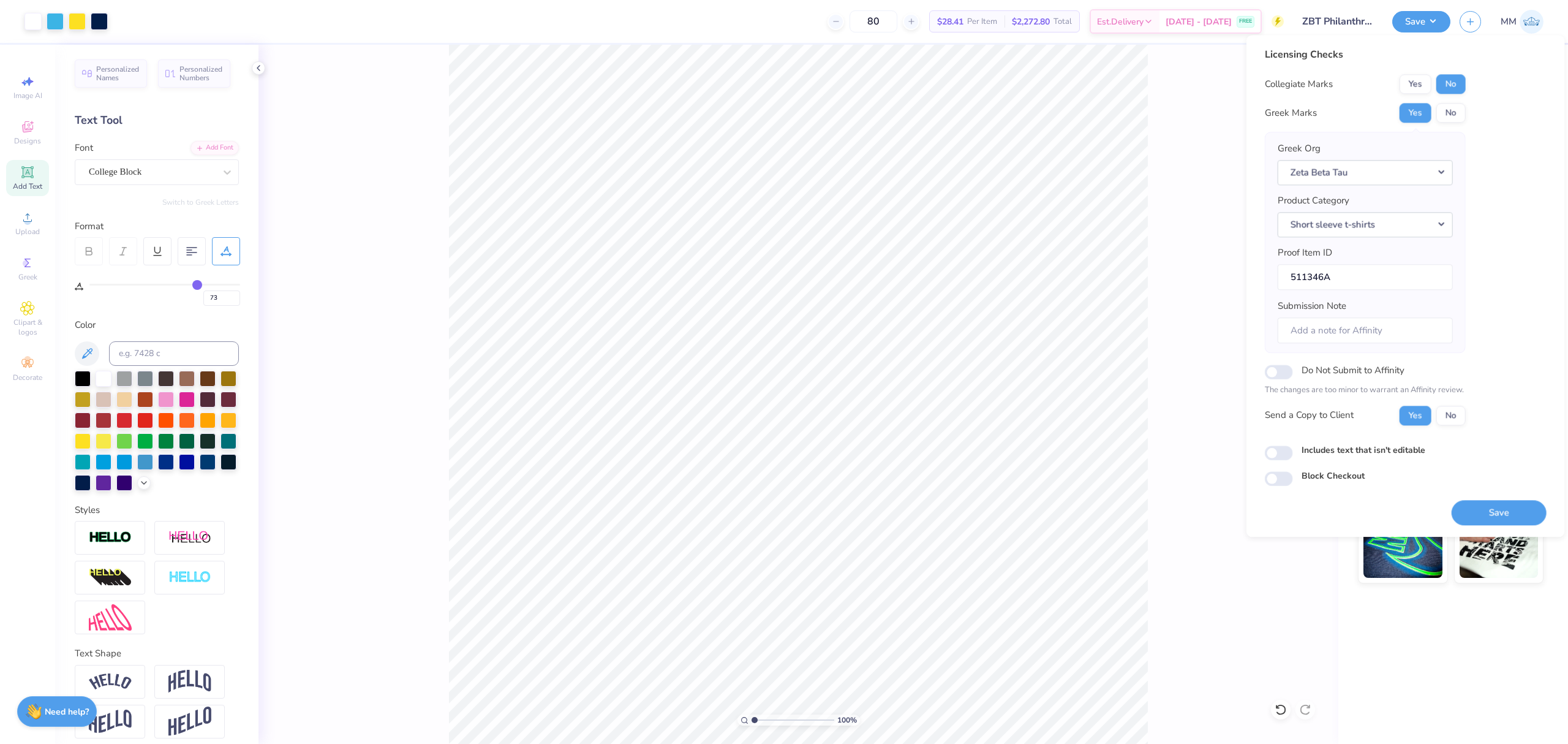
click at [1292, 454] on div "Includes text that isn't editable" at bounding box center [1405, 450] width 282 height 14
drag, startPoint x: 1262, startPoint y: 452, endPoint x: 1274, endPoint y: 456, distance: 12.6
click at [1264, 452] on div "Licensing Checks Collegiate Marks Yes No Greek Marks Yes No Greek Org Zeta Beta…" at bounding box center [1405, 285] width 319 height 502
click at [1279, 456] on input "Includes text that isn't editable" at bounding box center [1279, 453] width 28 height 15
checkbox input "true"
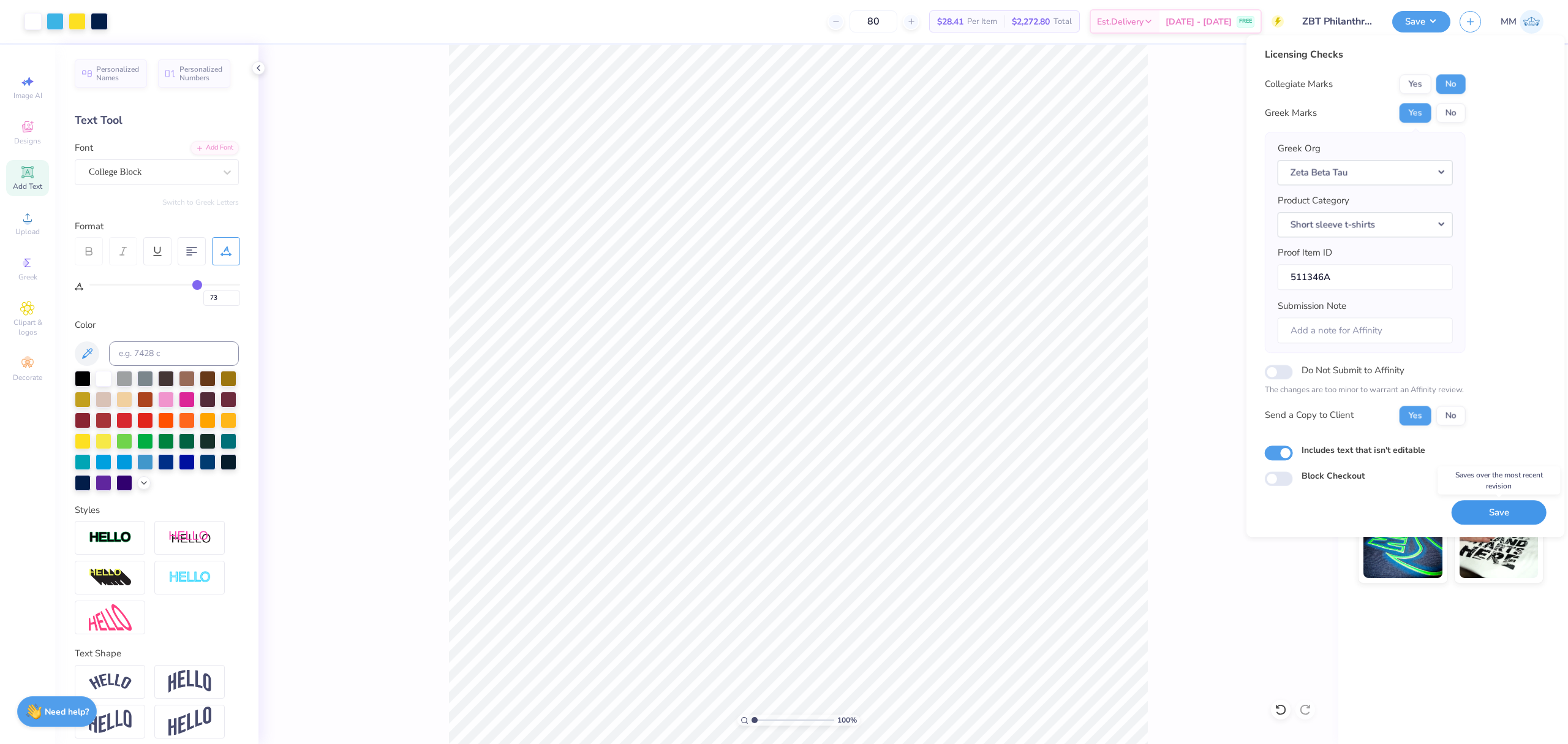
click at [1477, 519] on button "Save" at bounding box center [1499, 513] width 95 height 25
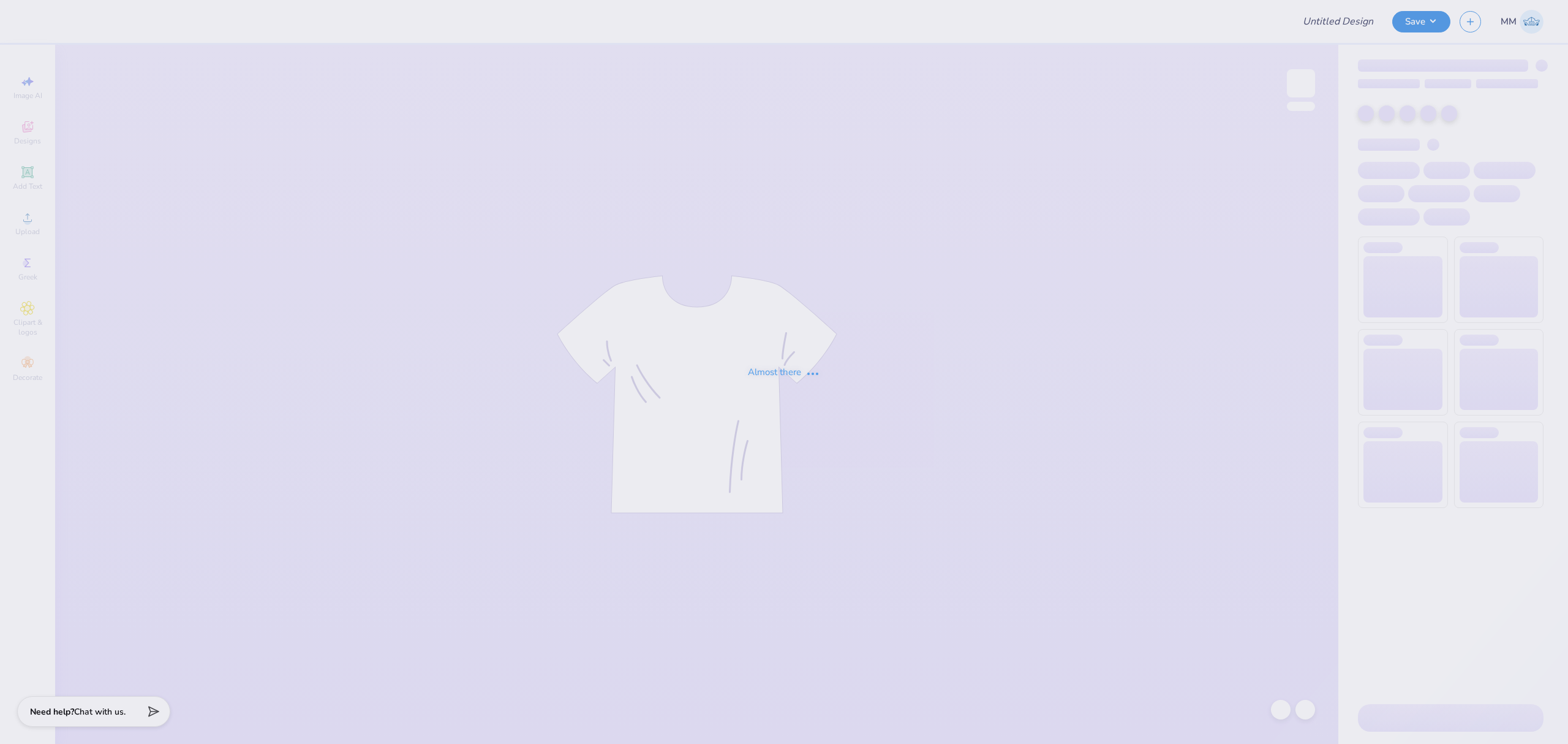
type input "ZBT Philanthropy Fall 2025"
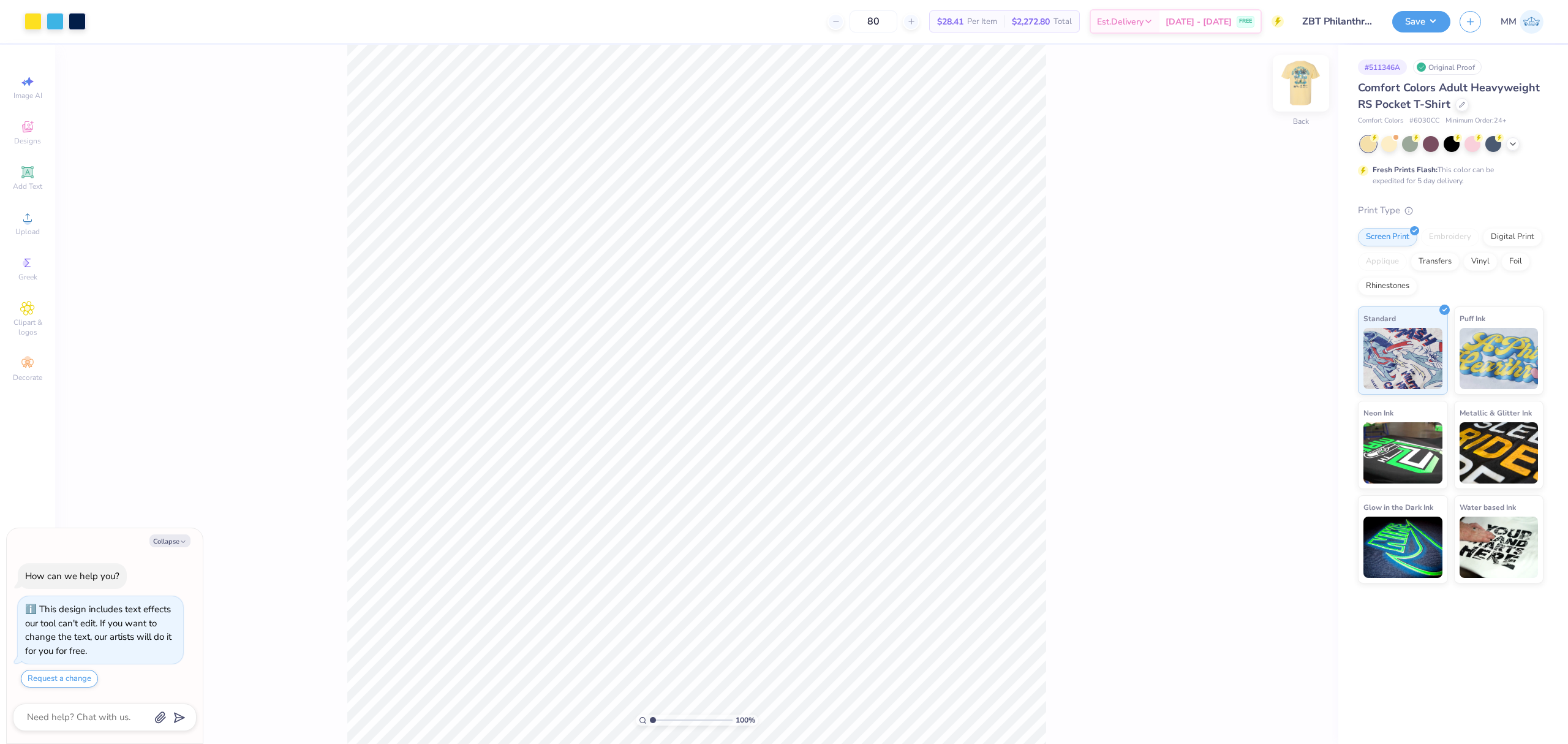
click at [1291, 89] on img at bounding box center [1301, 83] width 49 height 49
click at [40, 231] on div "Upload" at bounding box center [27, 223] width 43 height 36
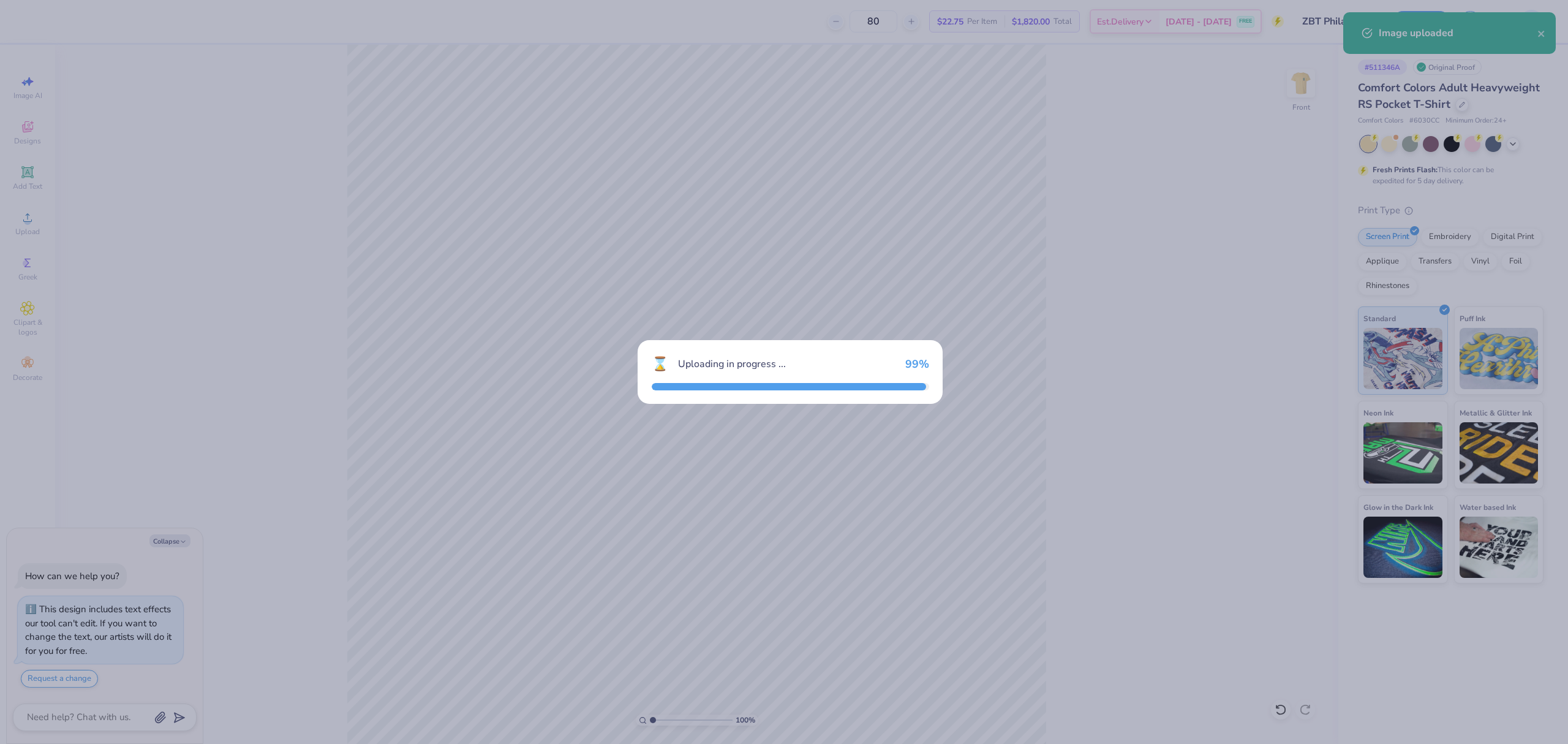
type textarea "x"
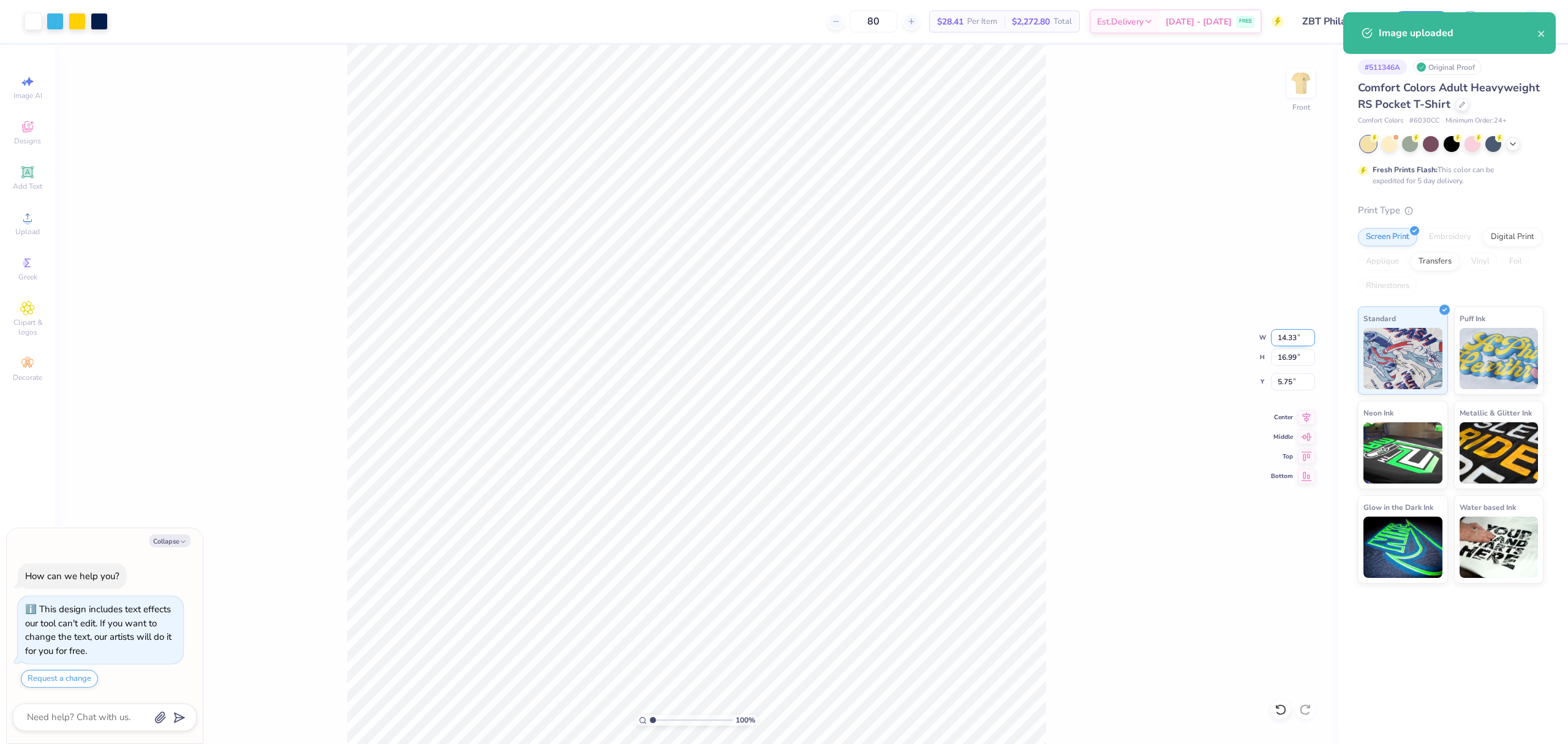
click at [1306, 336] on input "14.33" at bounding box center [1293, 337] width 44 height 17
click at [1290, 336] on input "14.33" at bounding box center [1293, 337] width 44 height 17
type input "12"
type textarea "x"
type input "12.00"
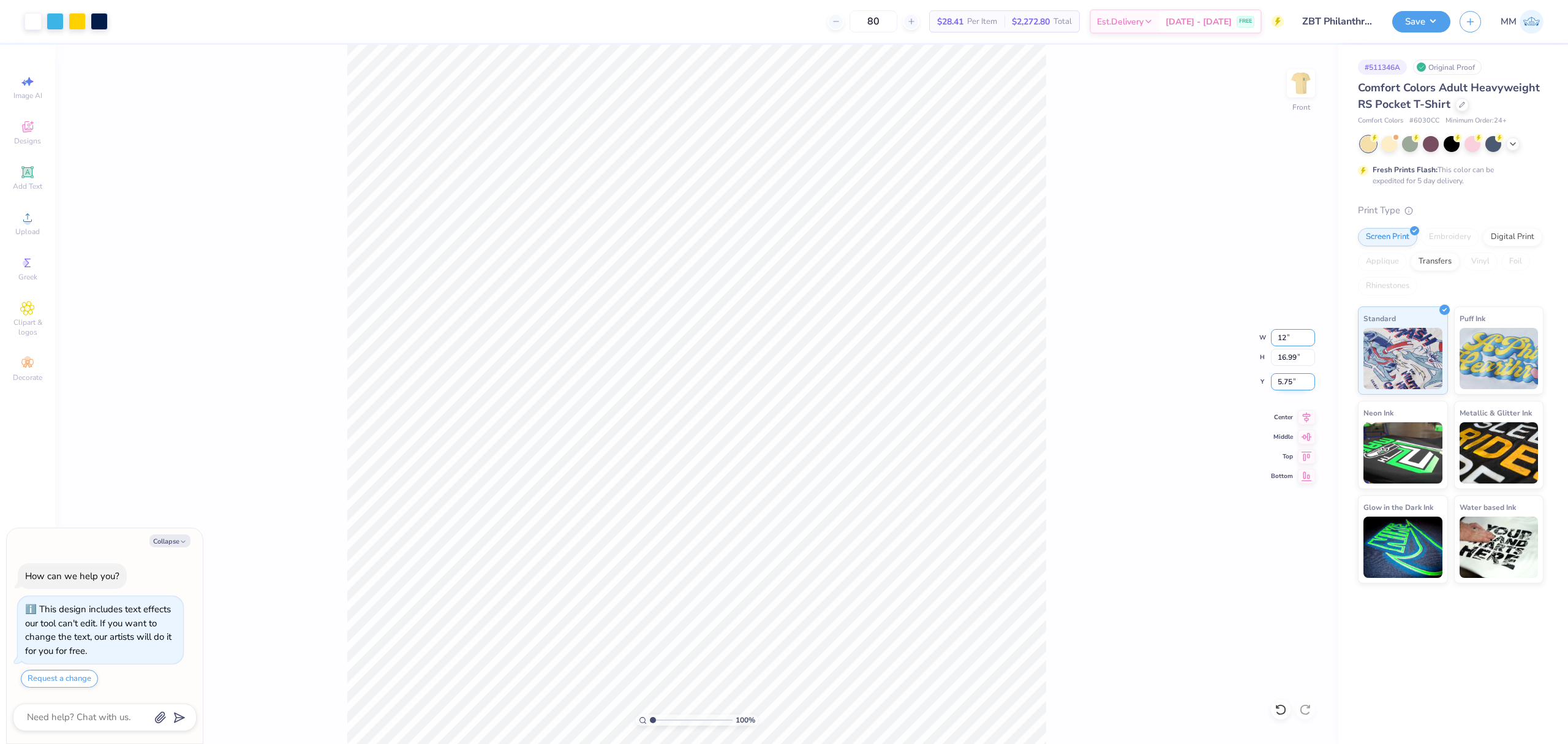
type input "14.24"
click at [1286, 382] on input "7.13" at bounding box center [1293, 382] width 44 height 17
type input "3"
type textarea "x"
type input "3.00"
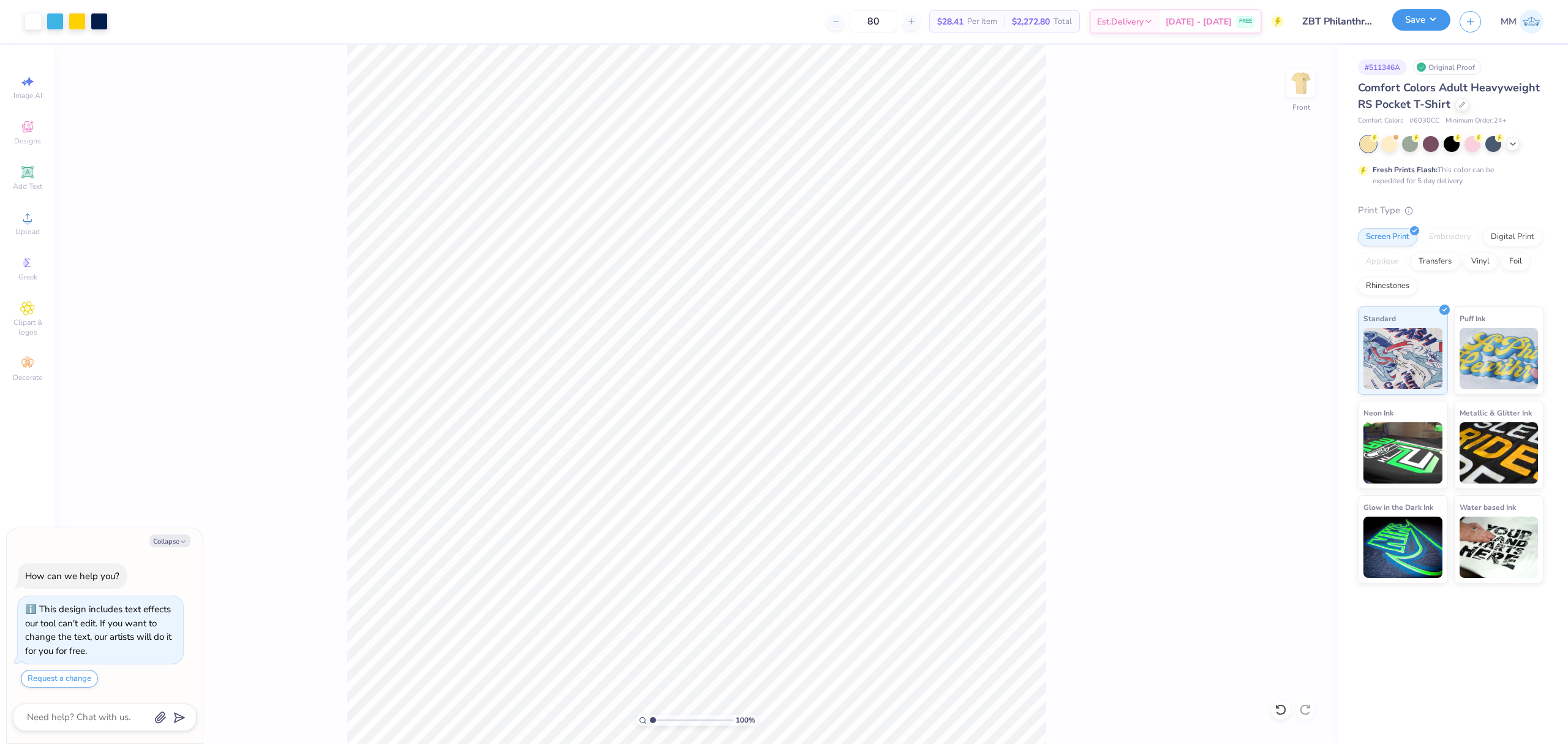
click at [1416, 21] on button "Save" at bounding box center [1421, 19] width 58 height 21
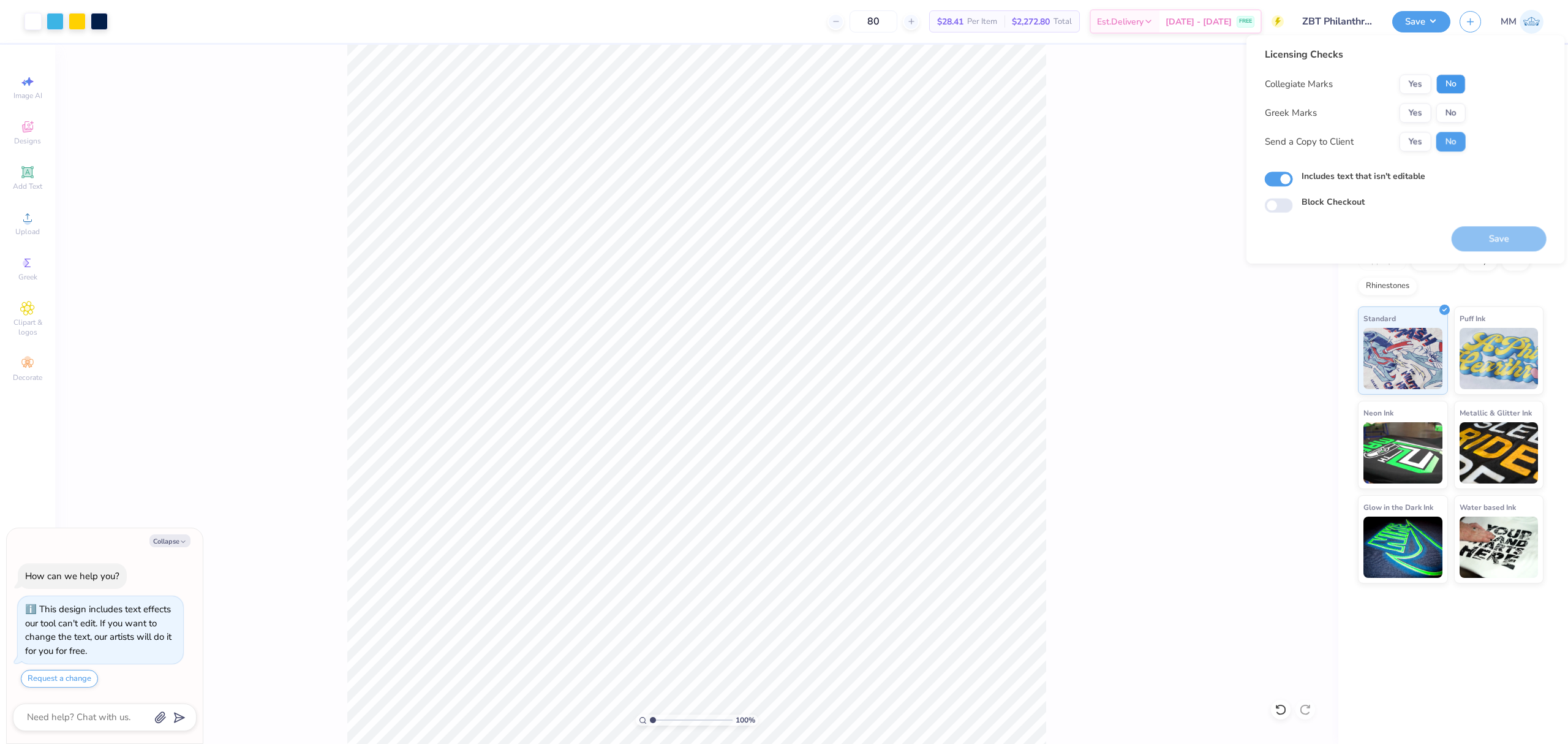
click at [1447, 86] on button "No" at bounding box center [1451, 84] width 29 height 20
click at [1416, 105] on button "Yes" at bounding box center [1415, 113] width 32 height 20
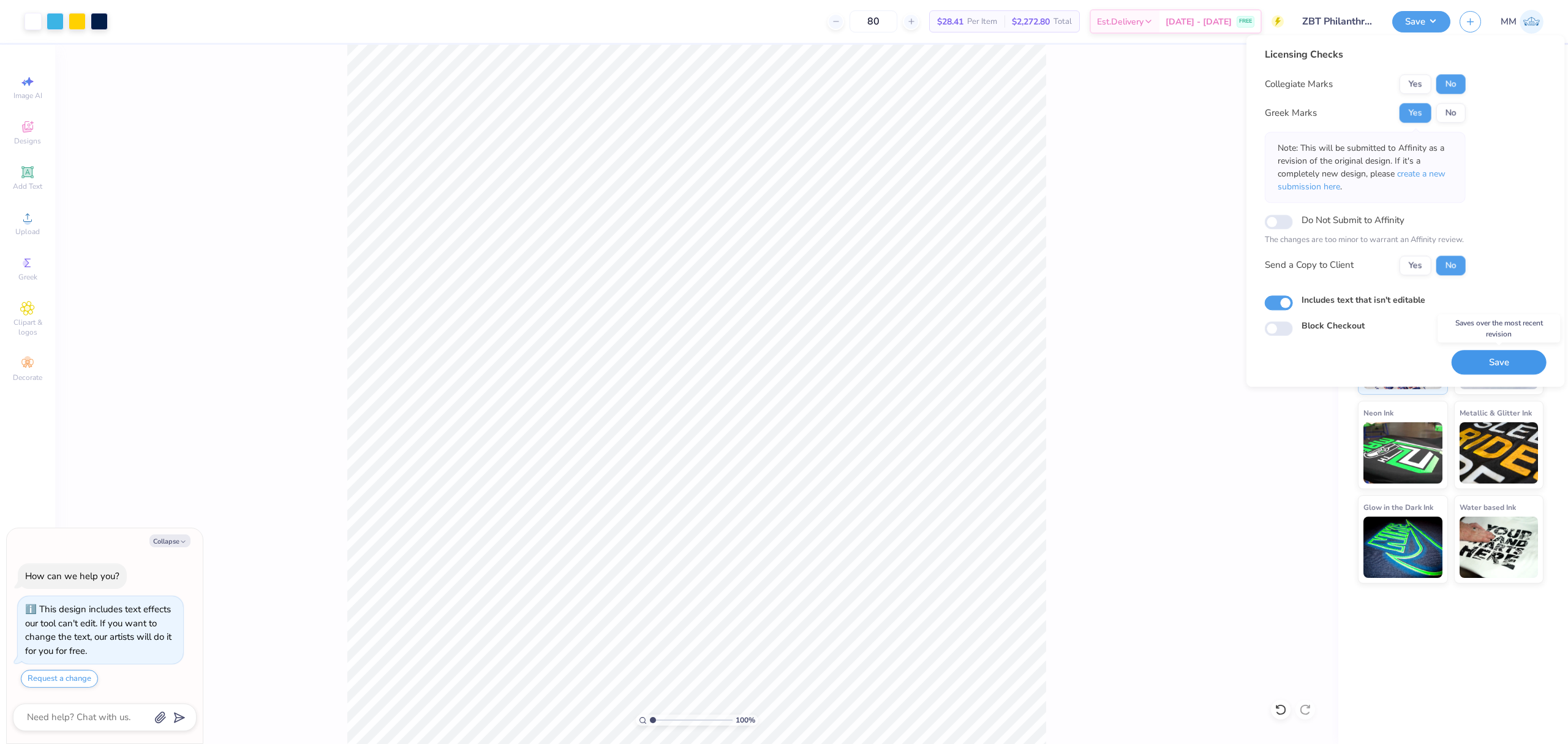
click at [1478, 362] on button "Save" at bounding box center [1499, 362] width 95 height 25
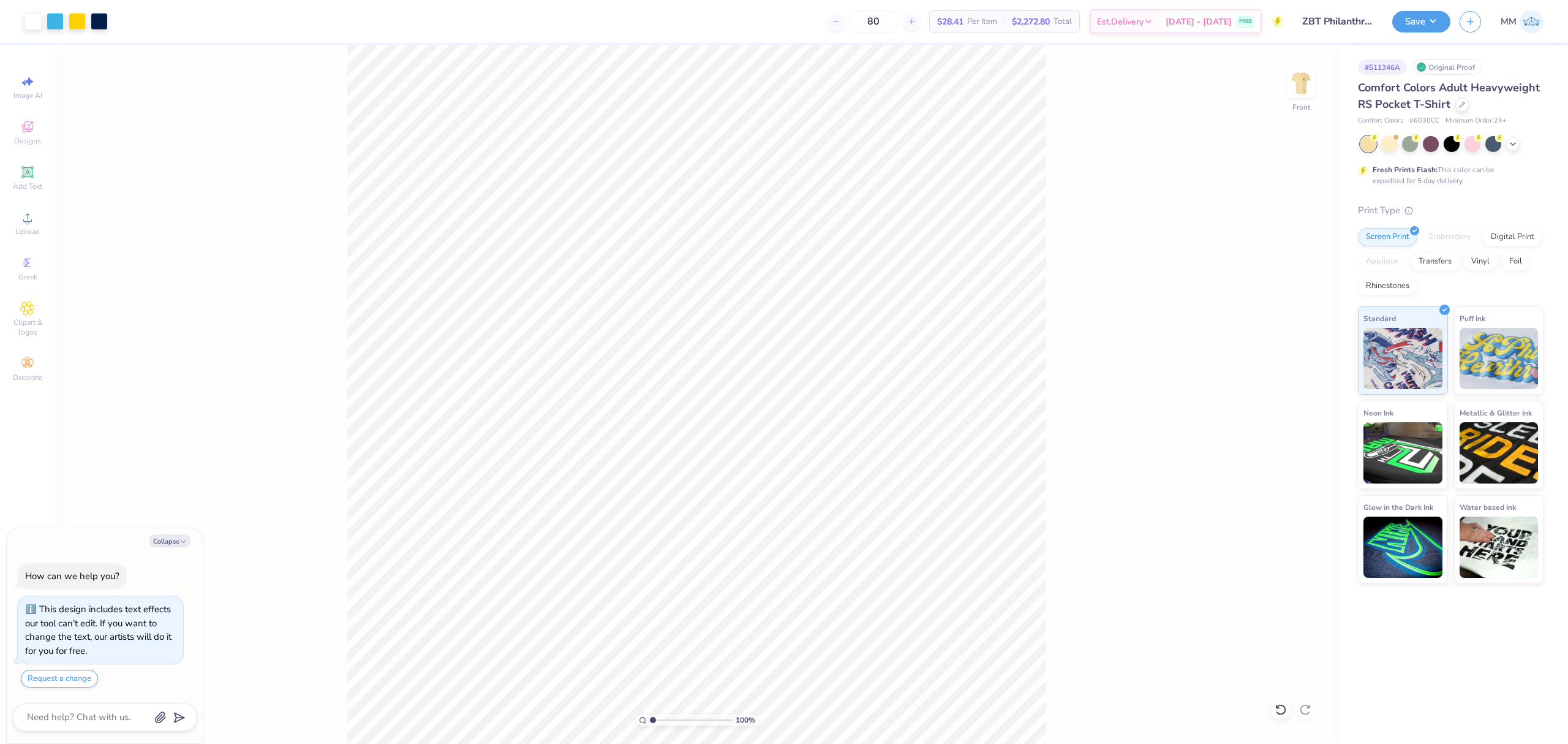
type textarea "x"
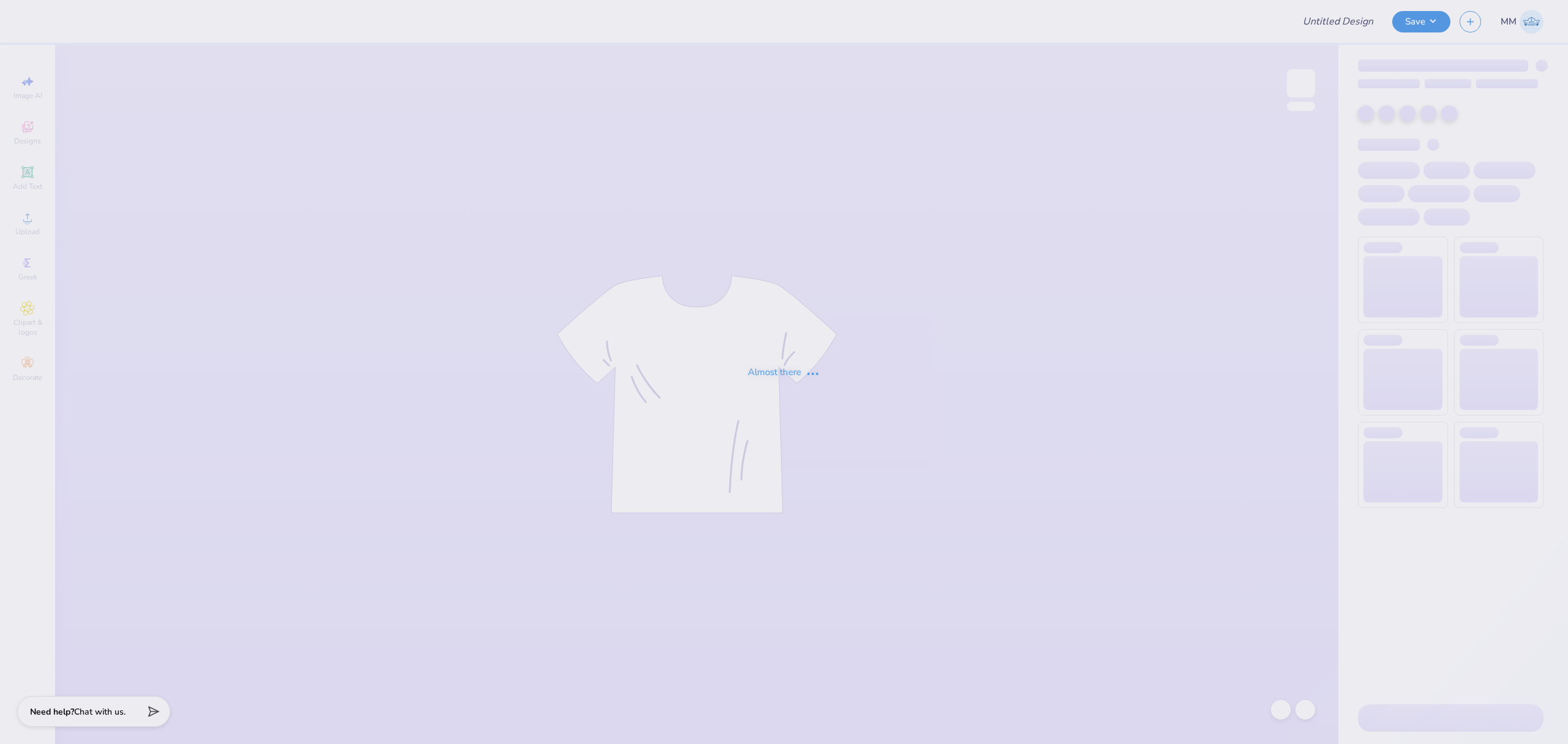
type input "ZBT Philanthropy Fall 2025"
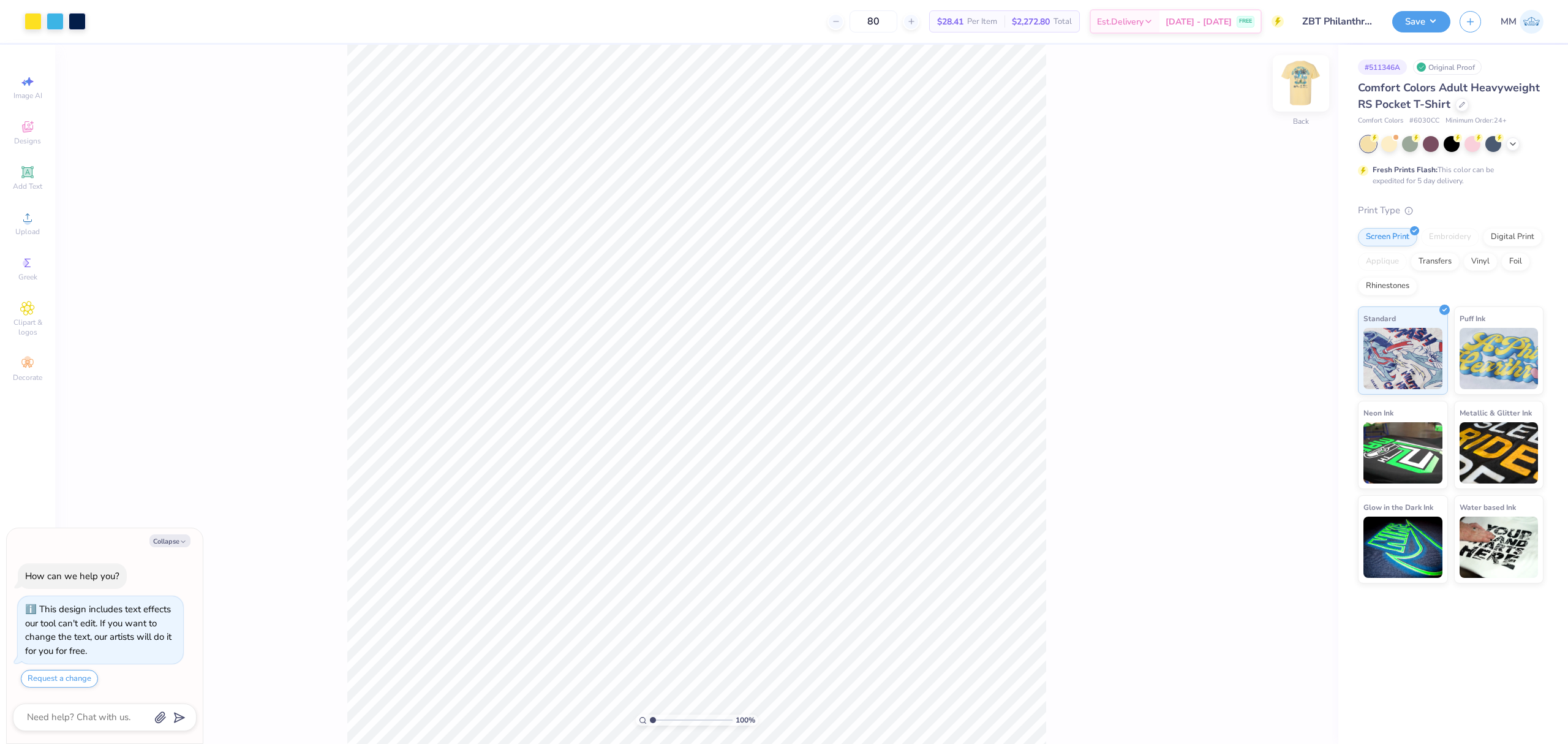
click at [1299, 83] on img at bounding box center [1301, 83] width 49 height 49
drag, startPoint x: 1277, startPoint y: 69, endPoint x: 221, endPoint y: 38, distance: 1056.5
click at [253, 31] on div "80 $28.41 Per Item $2,272.80 Total Est. Delivery Sep 7 - 10 FREE" at bounding box center [700, 21] width 1167 height 43
click at [1304, 92] on img at bounding box center [1300, 83] width 24 height 24
click at [35, 20] on div at bounding box center [32, 20] width 17 height 17
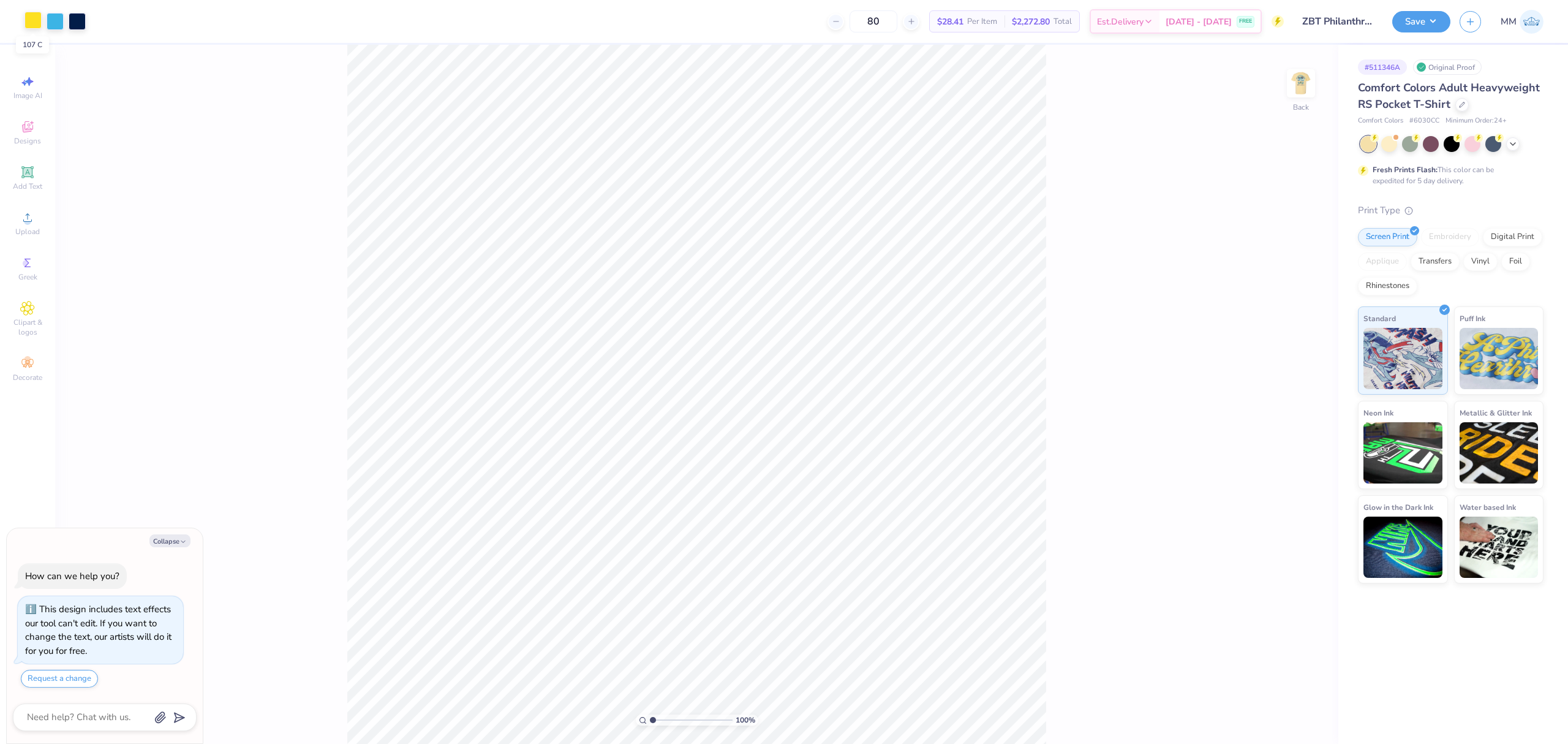
type textarea "x"
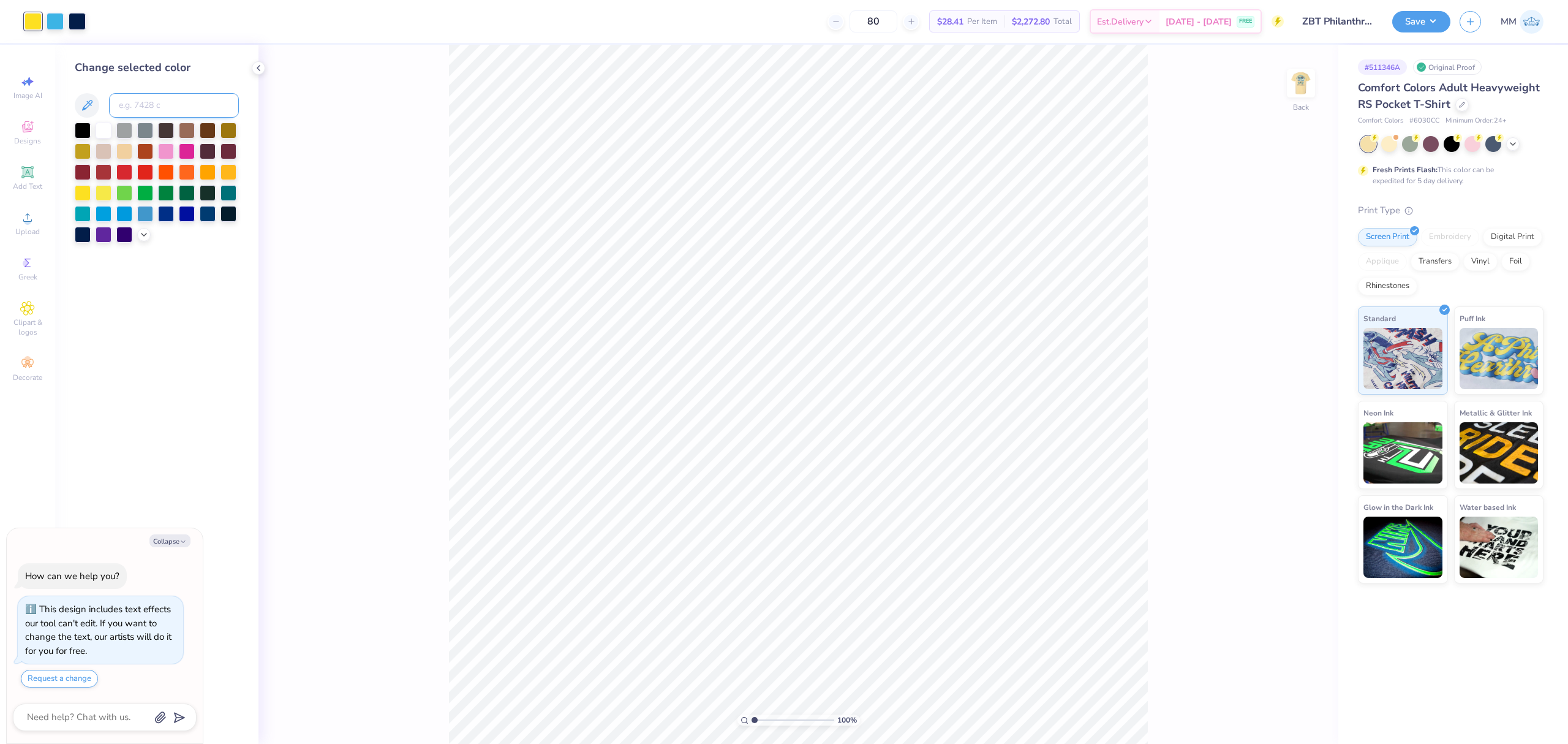
click at [140, 104] on input at bounding box center [174, 105] width 130 height 24
type input "109"
click at [328, 84] on div "100 % Back" at bounding box center [798, 394] width 1080 height 699
click at [1216, 160] on div "100 % Back" at bounding box center [798, 394] width 1080 height 699
click at [31, 24] on div at bounding box center [32, 21] width 17 height 17
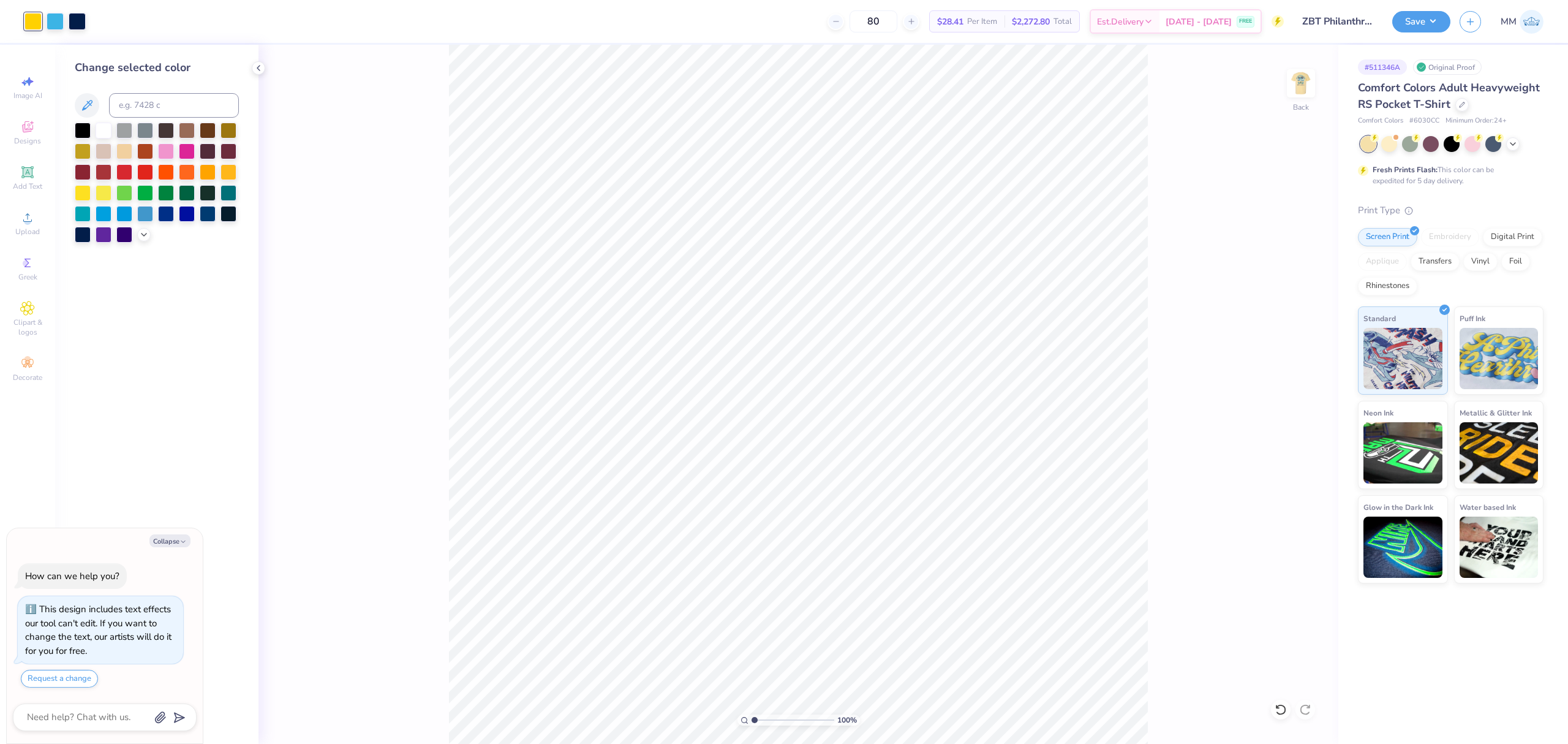
click at [1304, 85] on img at bounding box center [1300, 83] width 24 height 24
click at [1422, 24] on button "Save" at bounding box center [1421, 19] width 58 height 21
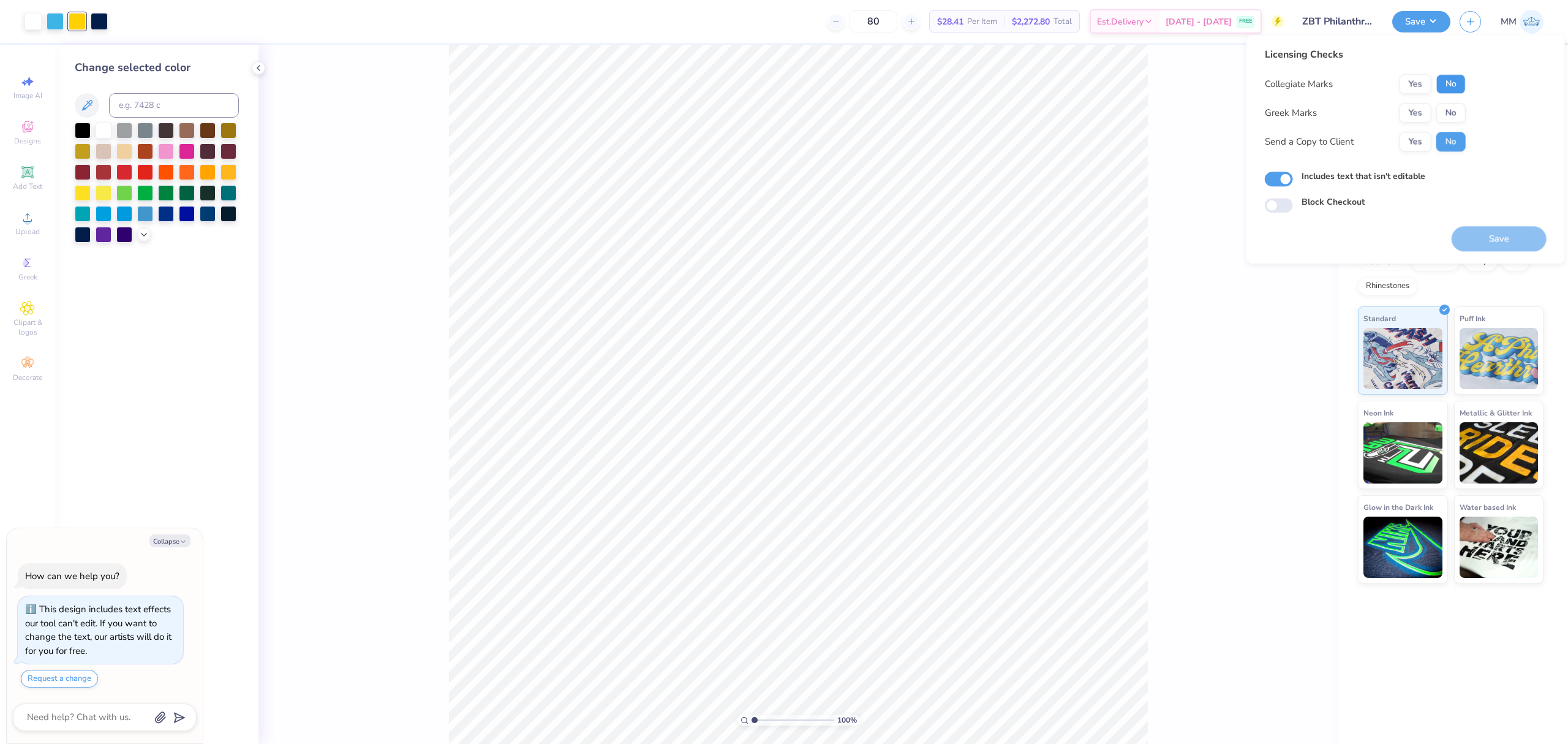
click at [1439, 88] on button "No" at bounding box center [1451, 84] width 29 height 20
click at [1413, 108] on button "Yes" at bounding box center [1415, 113] width 32 height 20
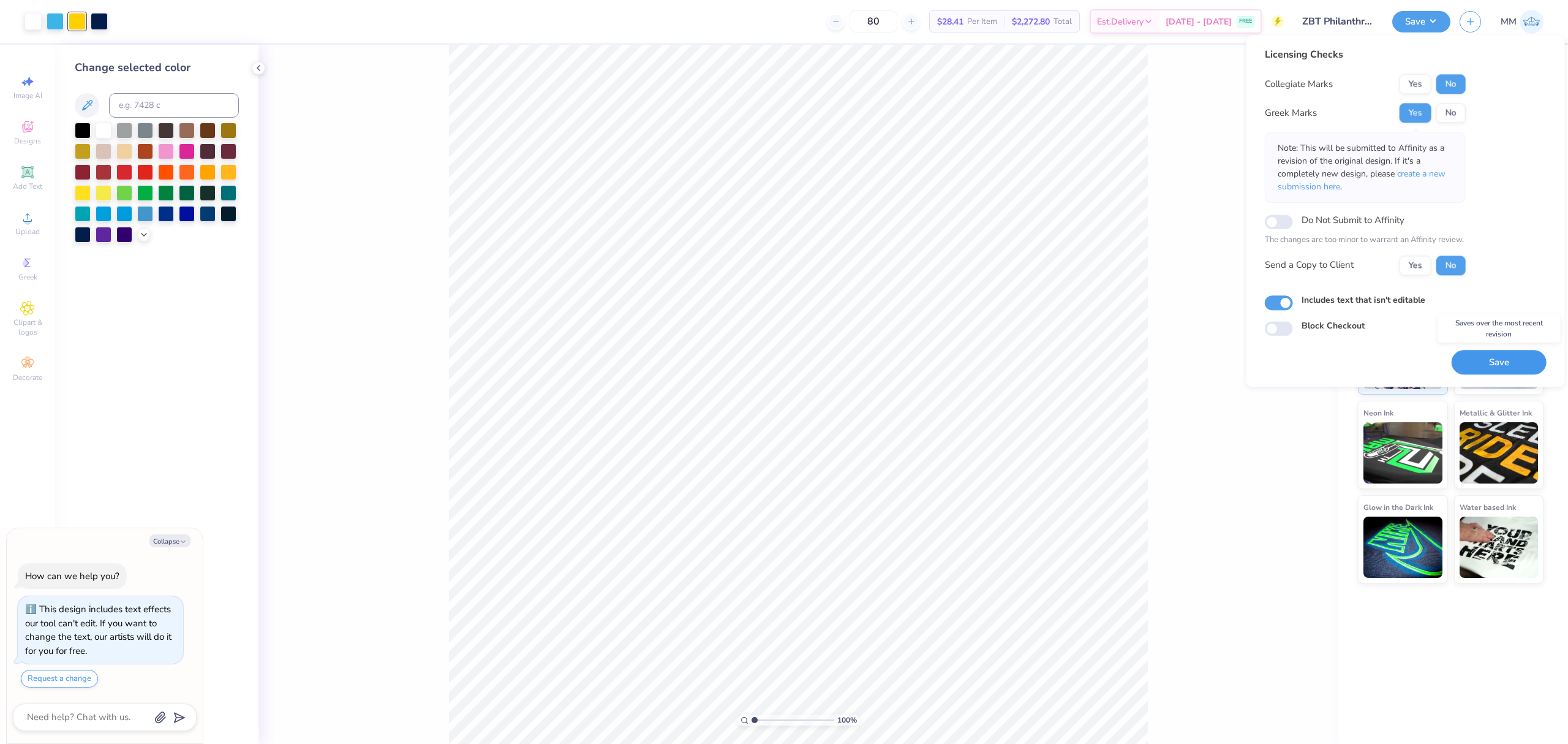
click at [1489, 359] on button "Save" at bounding box center [1499, 362] width 95 height 25
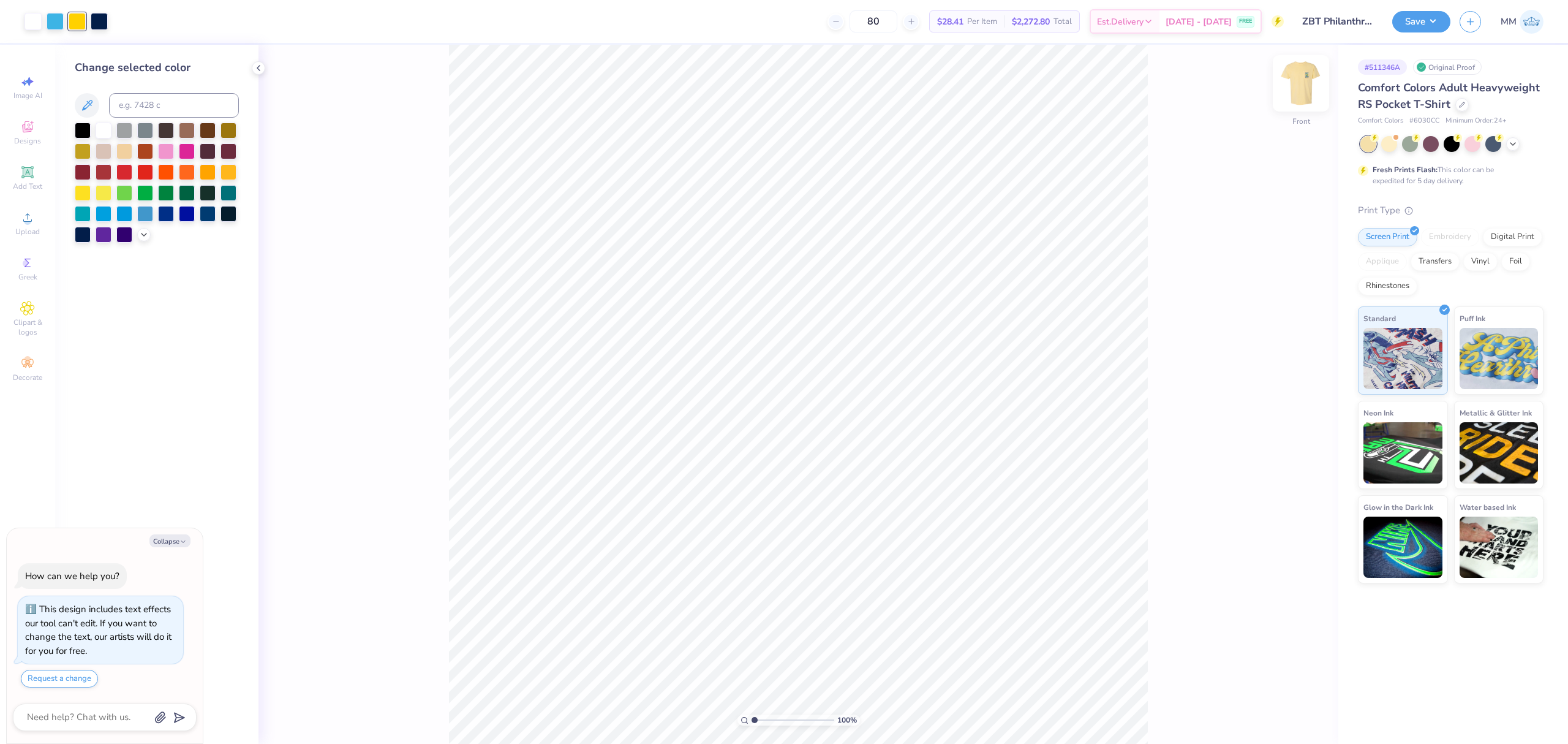
click at [1296, 82] on img at bounding box center [1301, 83] width 49 height 49
type textarea "x"
